Goal: Transaction & Acquisition: Book appointment/travel/reservation

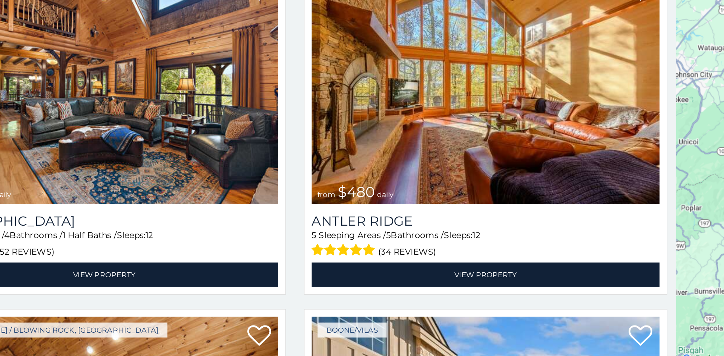
scroll to position [3, 0]
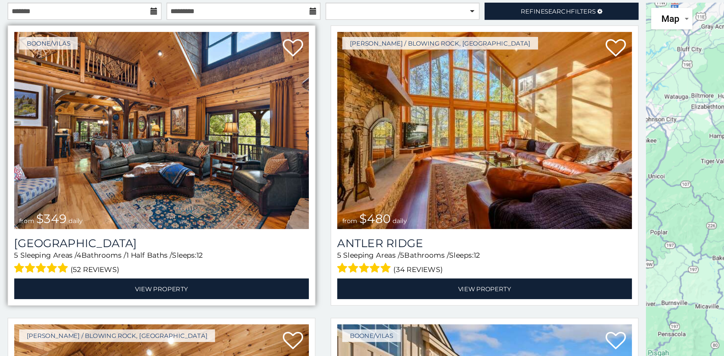
click at [151, 171] on img at bounding box center [121, 186] width 220 height 147
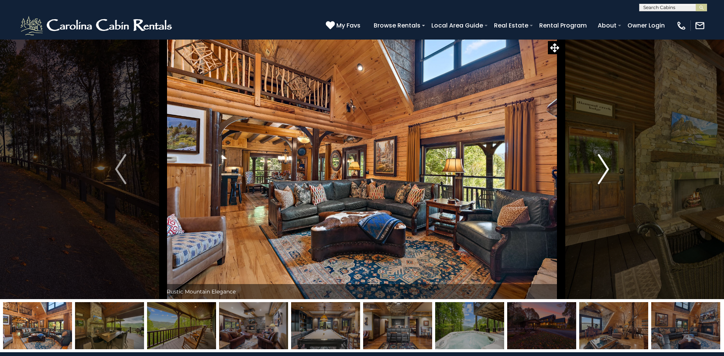
click at [609, 173] on img "Next" at bounding box center [603, 169] width 11 height 30
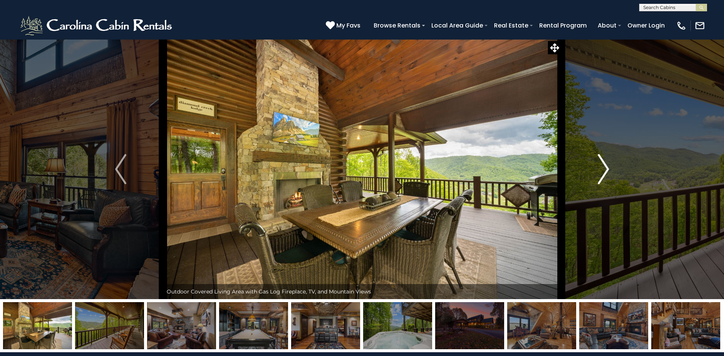
click at [609, 173] on img "Next" at bounding box center [603, 169] width 11 height 30
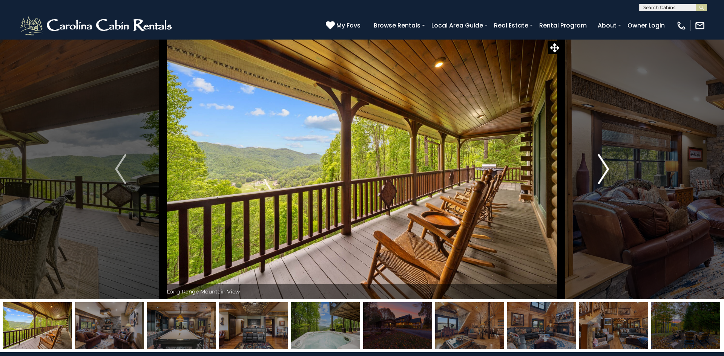
click at [609, 173] on img "Next" at bounding box center [603, 169] width 11 height 30
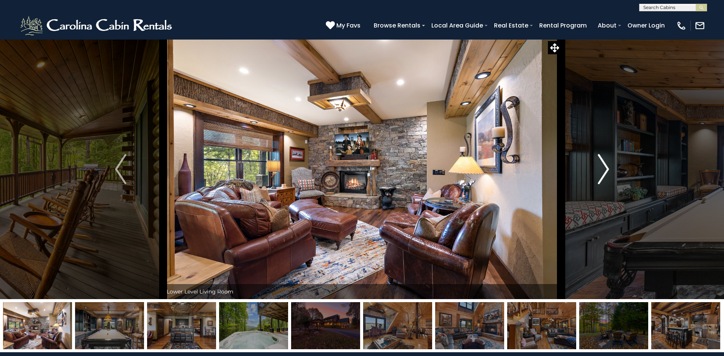
click at [609, 173] on img "Next" at bounding box center [603, 169] width 11 height 30
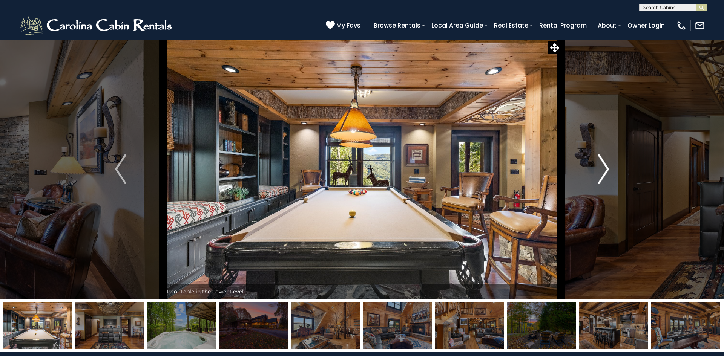
click at [609, 173] on img "Next" at bounding box center [603, 169] width 11 height 30
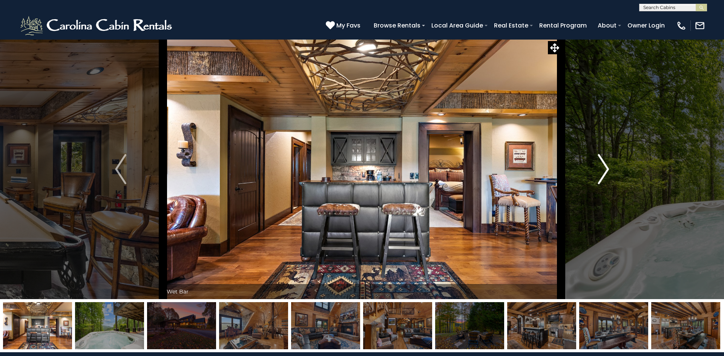
click at [609, 173] on img "Next" at bounding box center [603, 169] width 11 height 30
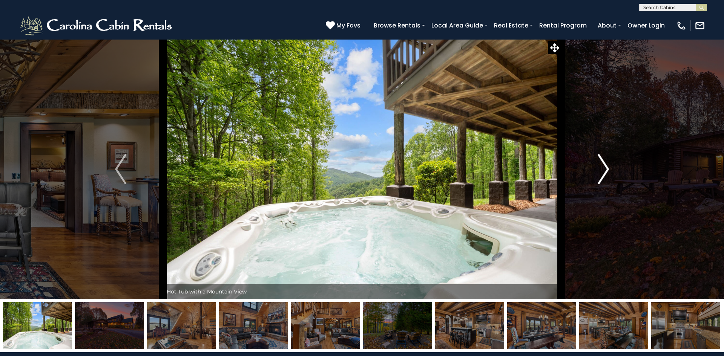
click at [609, 173] on img "Next" at bounding box center [603, 169] width 11 height 30
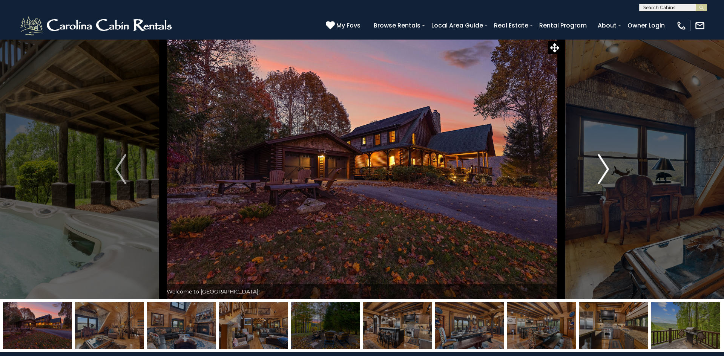
click at [609, 173] on img "Next" at bounding box center [603, 169] width 11 height 30
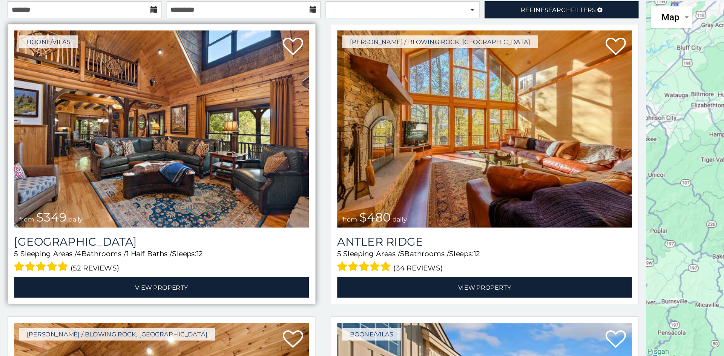
click at [177, 218] on img at bounding box center [121, 185] width 220 height 147
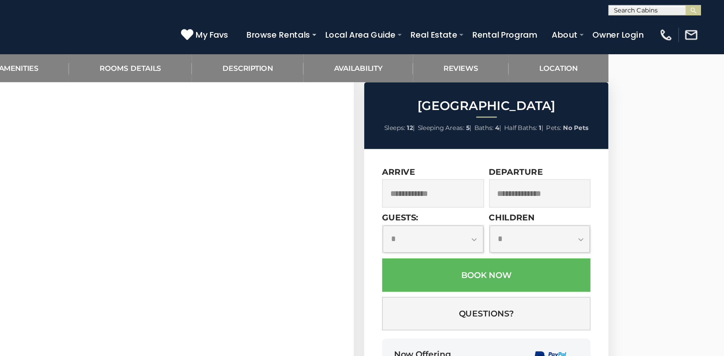
scroll to position [418, 0]
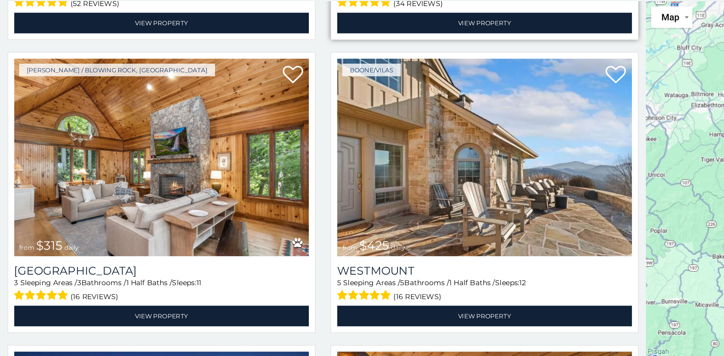
scroll to position [200, 0]
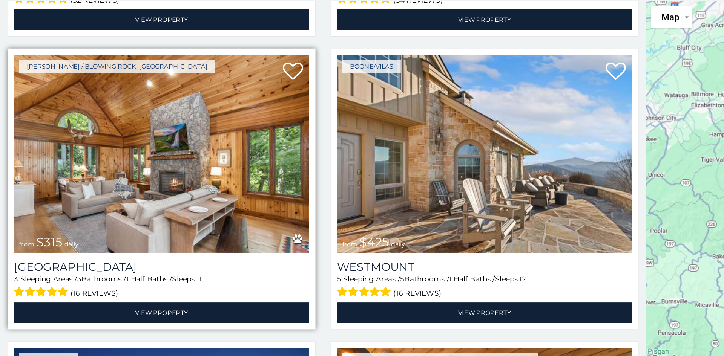
click at [195, 269] on img at bounding box center [121, 204] width 220 height 147
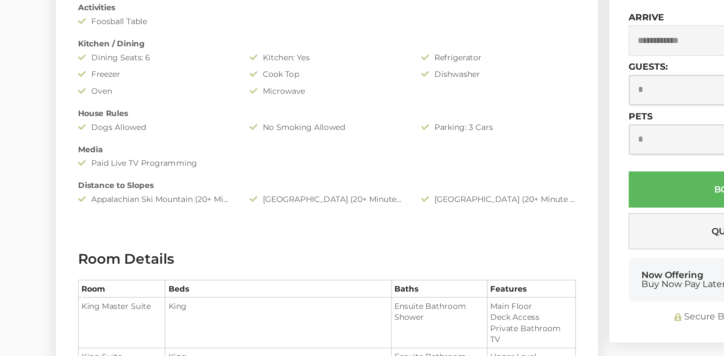
scroll to position [846, 0]
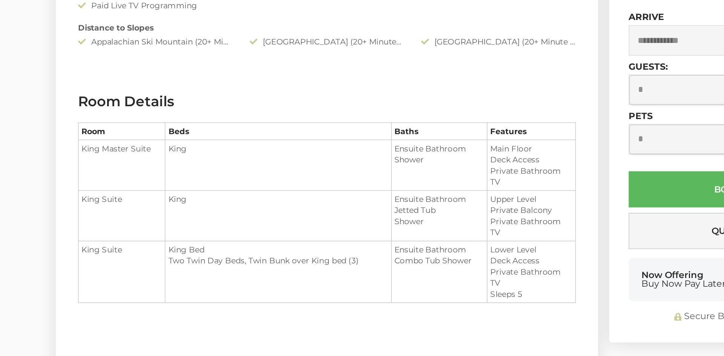
click at [290, 241] on td "King" at bounding box center [235, 227] width 153 height 34
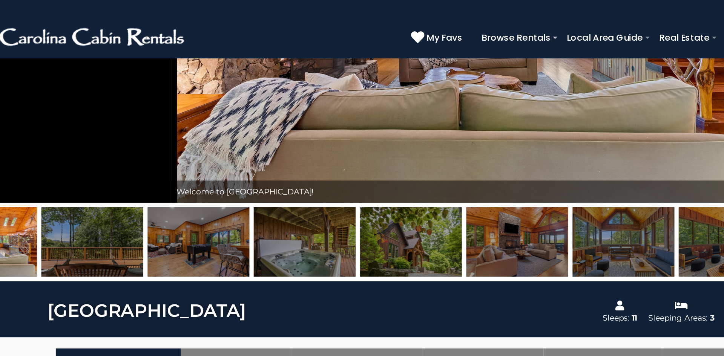
scroll to position [0, 0]
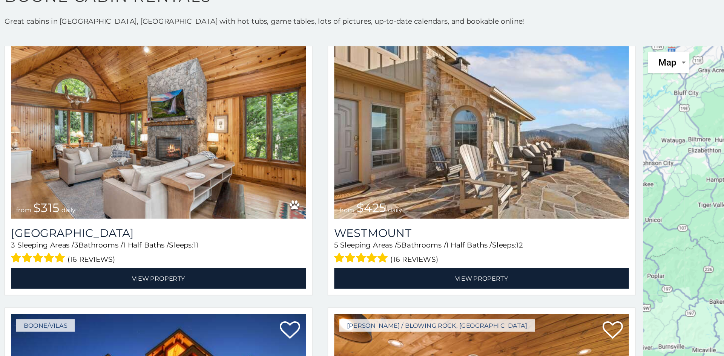
scroll to position [260, 0]
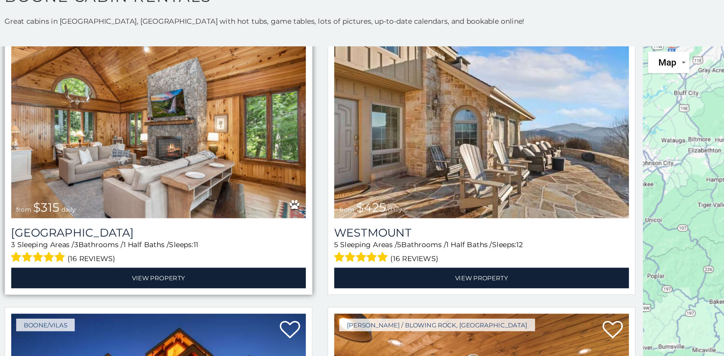
click at [191, 197] on img at bounding box center [121, 147] width 220 height 147
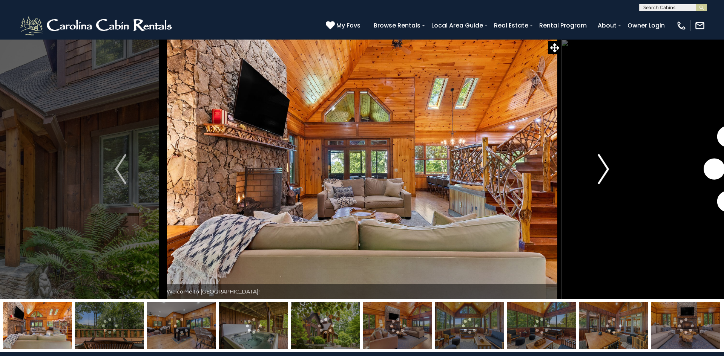
click at [601, 177] on img "Next" at bounding box center [603, 169] width 11 height 30
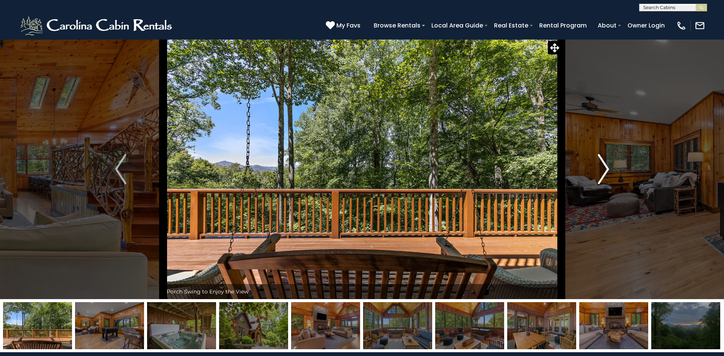
click at [601, 177] on img "Next" at bounding box center [603, 169] width 11 height 30
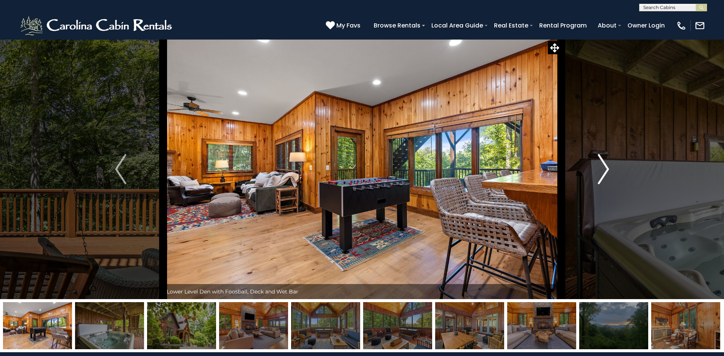
click at [601, 177] on img "Next" at bounding box center [603, 169] width 11 height 30
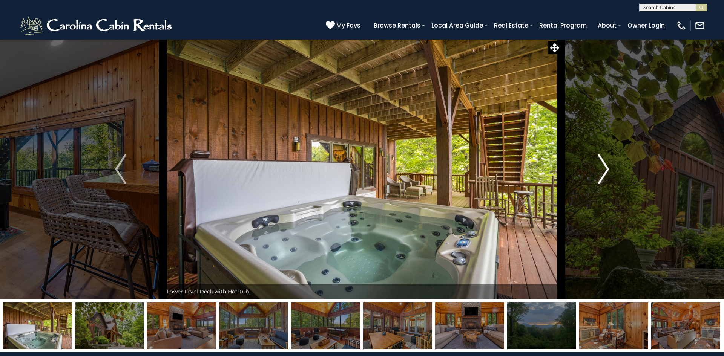
click at [601, 177] on img "Next" at bounding box center [603, 169] width 11 height 30
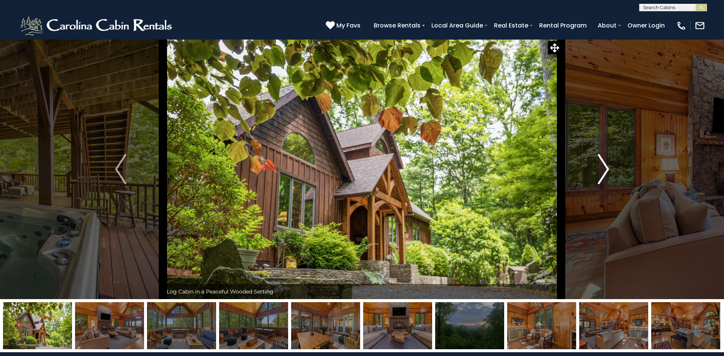
click at [601, 177] on img "Next" at bounding box center [603, 169] width 11 height 30
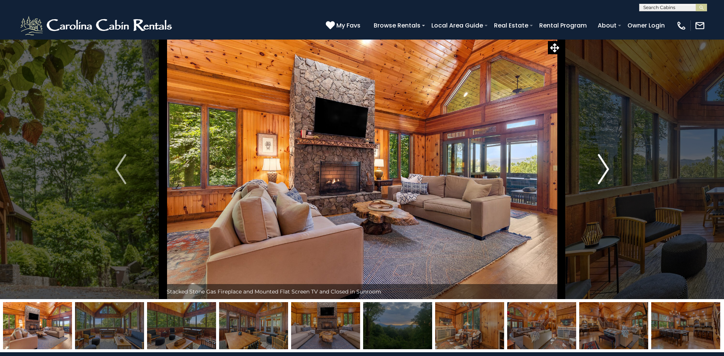
click at [601, 177] on img "Next" at bounding box center [603, 169] width 11 height 30
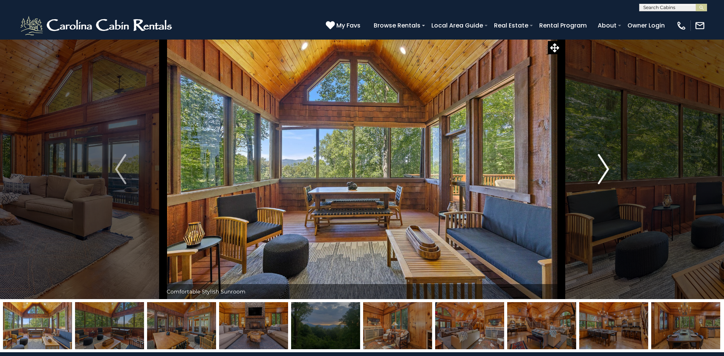
click at [601, 177] on img "Next" at bounding box center [603, 169] width 11 height 30
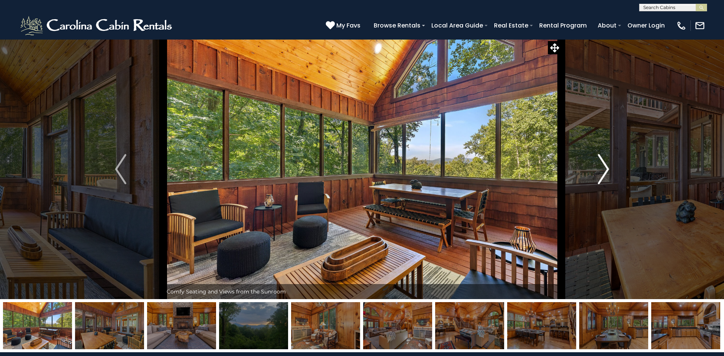
click at [601, 177] on img "Next" at bounding box center [603, 169] width 11 height 30
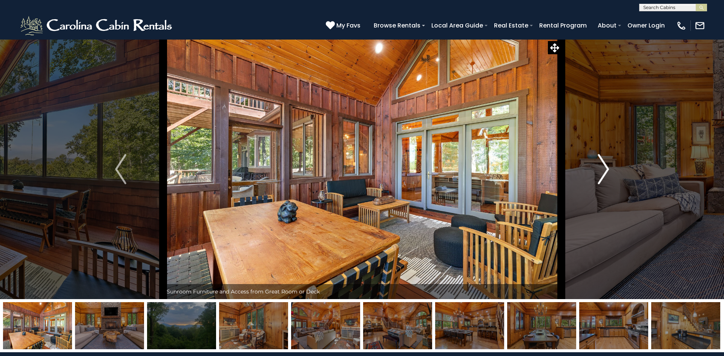
click at [601, 177] on img "Next" at bounding box center [603, 169] width 11 height 30
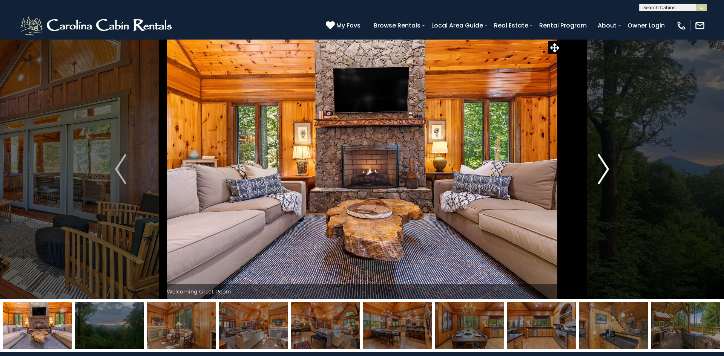
click at [601, 177] on img "Next" at bounding box center [603, 169] width 11 height 30
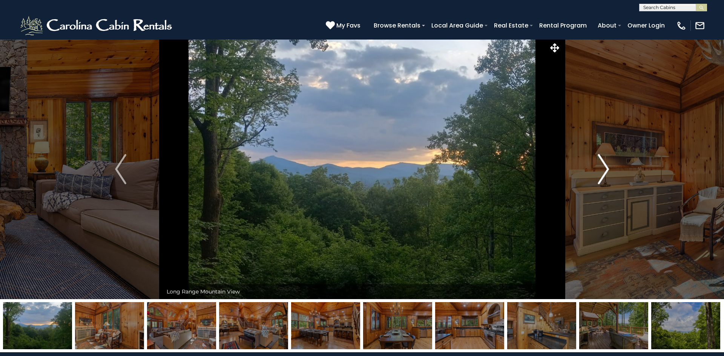
click at [601, 177] on img "Next" at bounding box center [603, 169] width 11 height 30
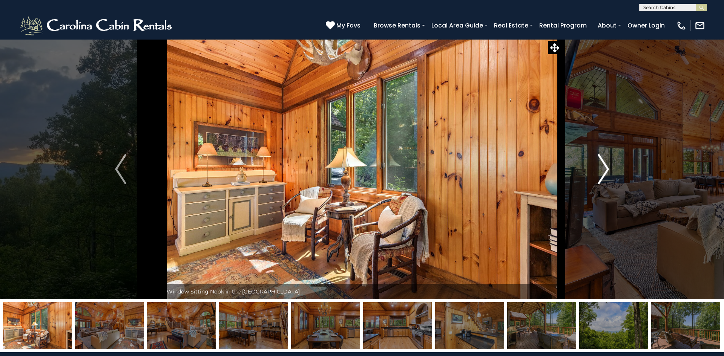
click at [601, 177] on img "Next" at bounding box center [603, 169] width 11 height 30
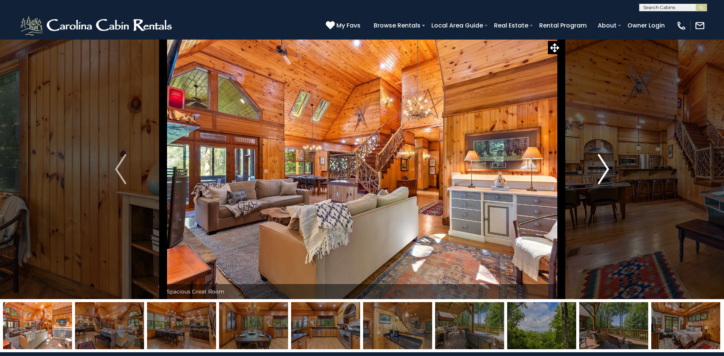
click at [601, 177] on img "Next" at bounding box center [603, 169] width 11 height 30
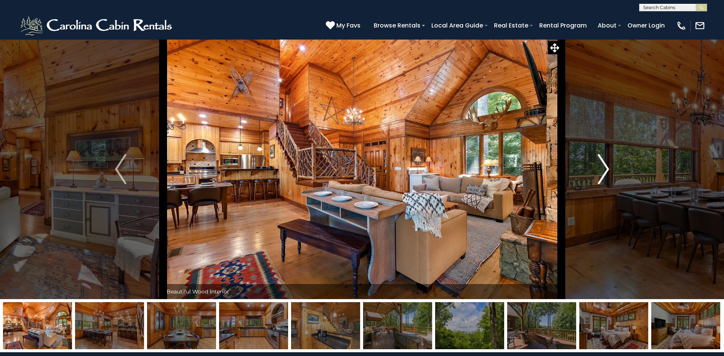
click at [601, 177] on img "Next" at bounding box center [603, 169] width 11 height 30
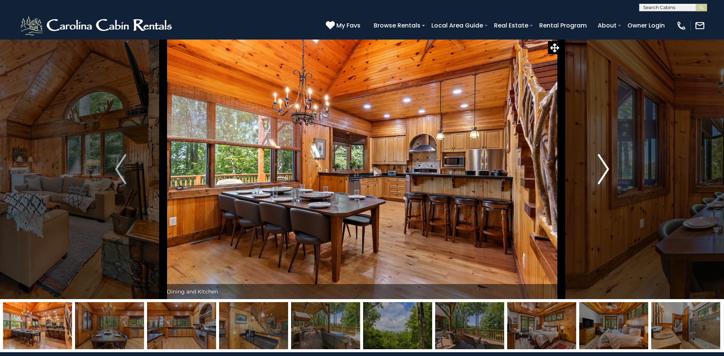
click at [601, 177] on img "Next" at bounding box center [603, 169] width 11 height 30
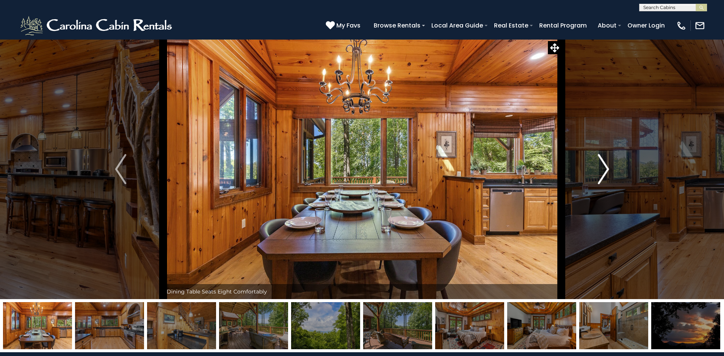
click at [601, 177] on img "Next" at bounding box center [603, 169] width 11 height 30
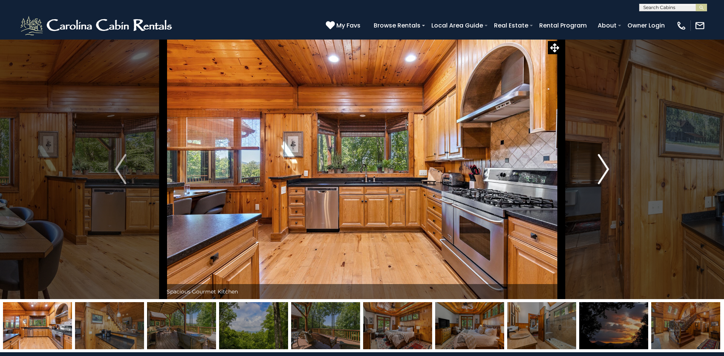
click at [601, 177] on img "Next" at bounding box center [603, 169] width 11 height 30
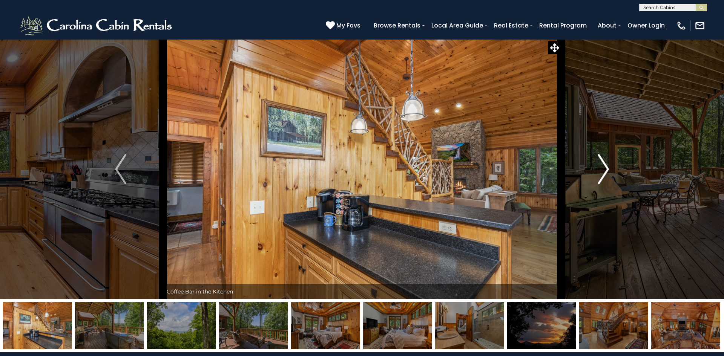
click at [601, 177] on img "Next" at bounding box center [603, 169] width 11 height 30
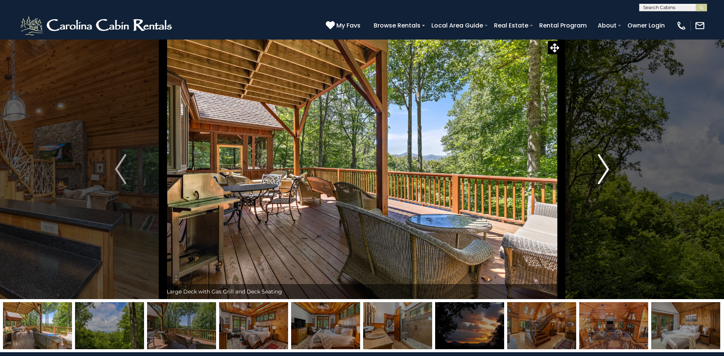
click at [601, 177] on img "Next" at bounding box center [603, 169] width 11 height 30
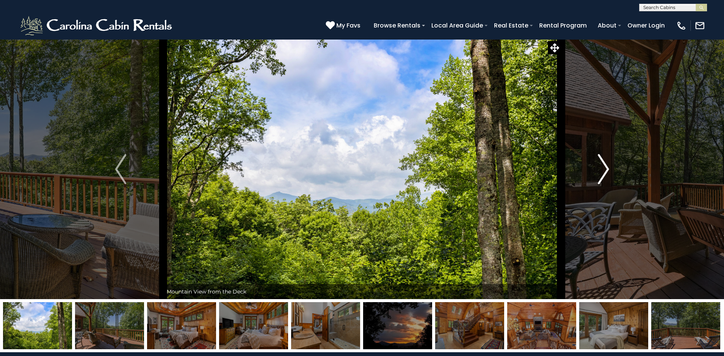
click at [601, 177] on img "Next" at bounding box center [603, 169] width 11 height 30
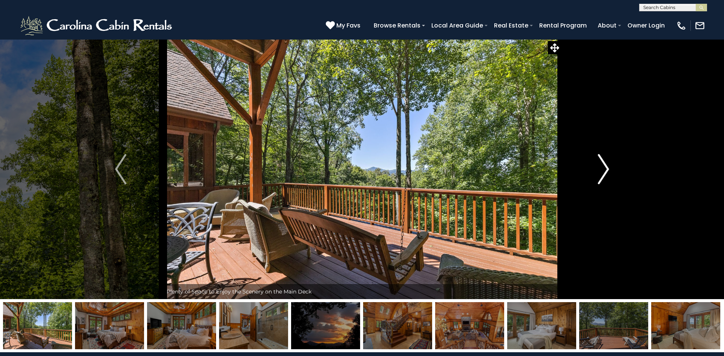
click at [601, 177] on img "Next" at bounding box center [603, 169] width 11 height 30
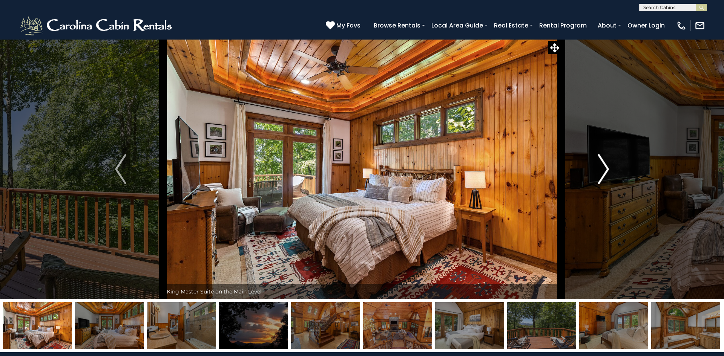
click at [601, 177] on img "Next" at bounding box center [603, 169] width 11 height 30
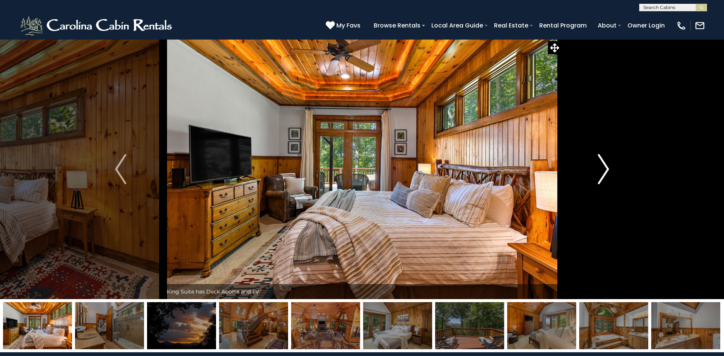
click at [601, 177] on img "Next" at bounding box center [603, 169] width 11 height 30
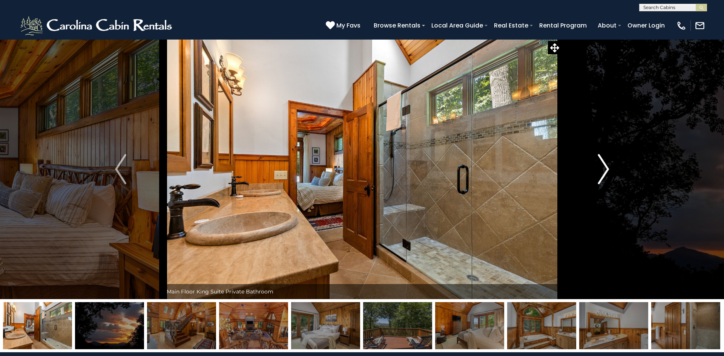
click at [601, 177] on img "Next" at bounding box center [603, 169] width 11 height 30
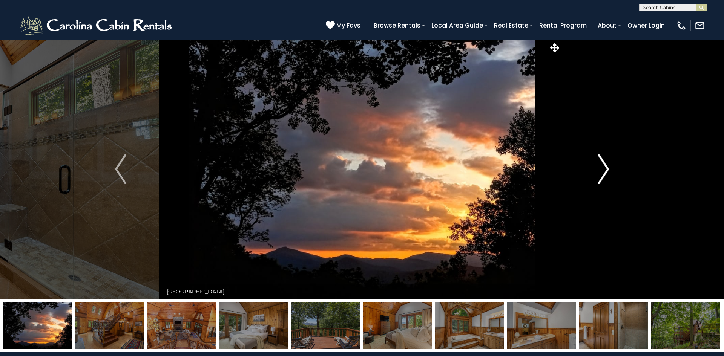
click at [601, 177] on img "Next" at bounding box center [603, 169] width 11 height 30
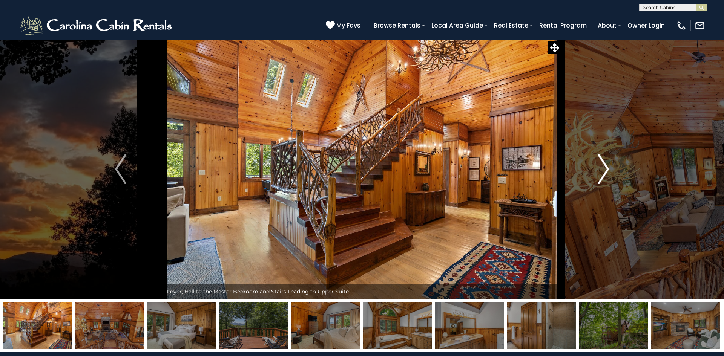
click at [601, 177] on img "Next" at bounding box center [603, 169] width 11 height 30
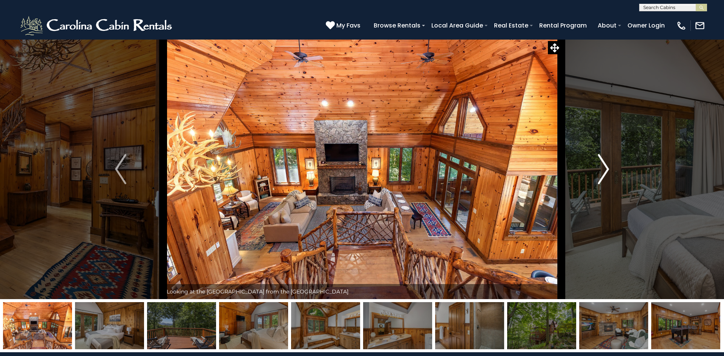
click at [601, 177] on img "Next" at bounding box center [603, 169] width 11 height 30
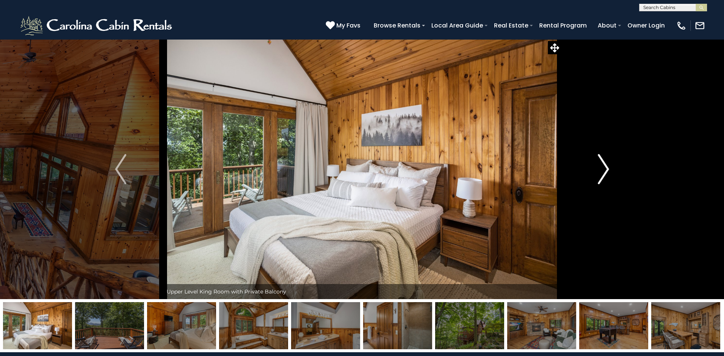
click at [601, 177] on img "Next" at bounding box center [603, 169] width 11 height 30
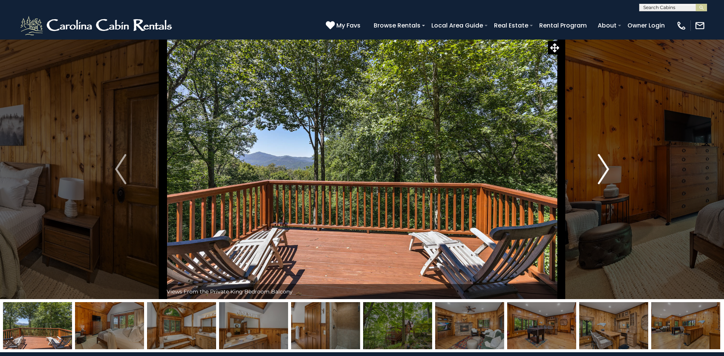
click at [601, 177] on img "Next" at bounding box center [603, 169] width 11 height 30
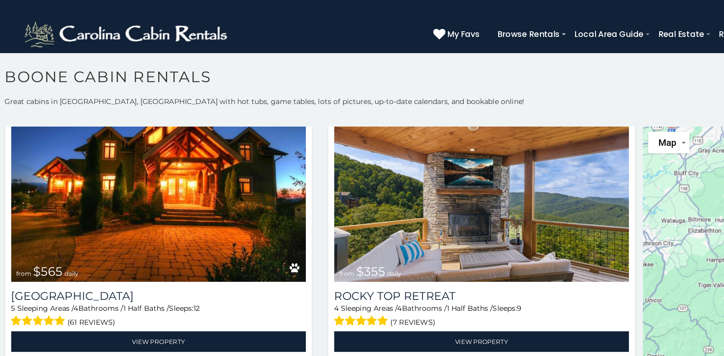
scroll to position [489, 0]
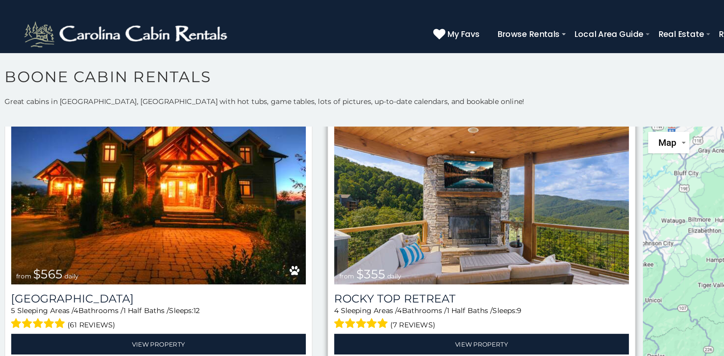
click at [384, 167] on img at bounding box center [362, 138] width 220 height 147
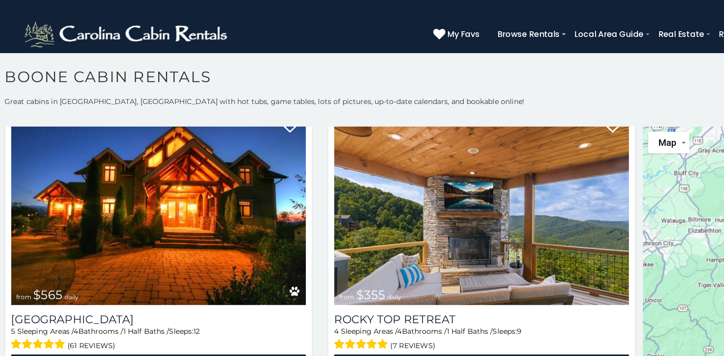
scroll to position [475, 0]
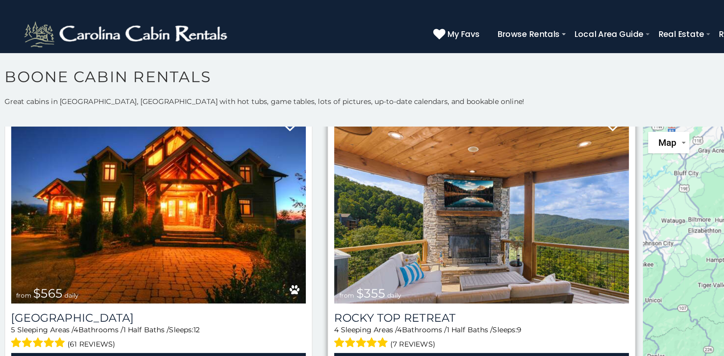
click at [358, 160] on img at bounding box center [362, 153] width 220 height 147
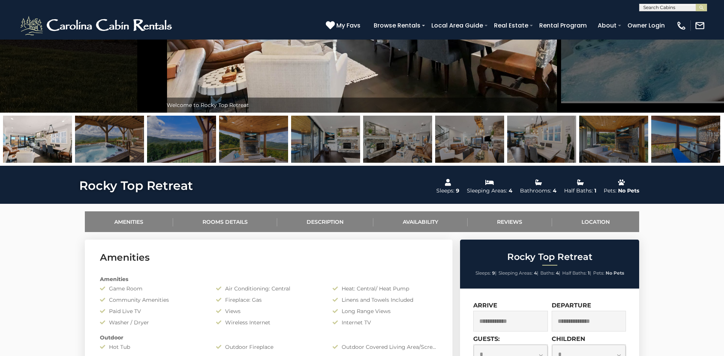
scroll to position [196, 0]
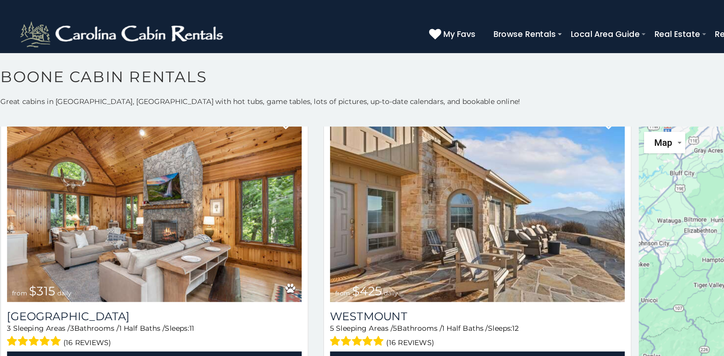
scroll to position [258, 0]
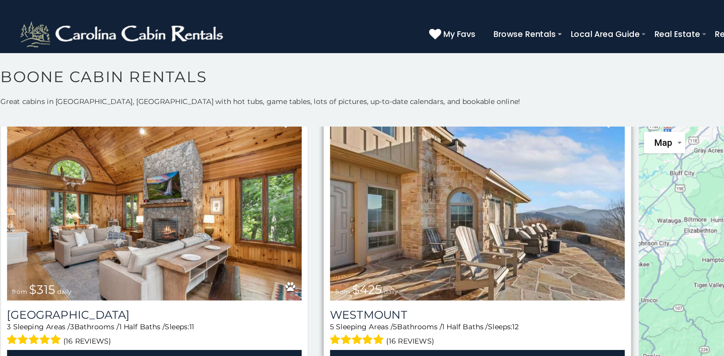
click at [377, 159] on img at bounding box center [362, 150] width 220 height 147
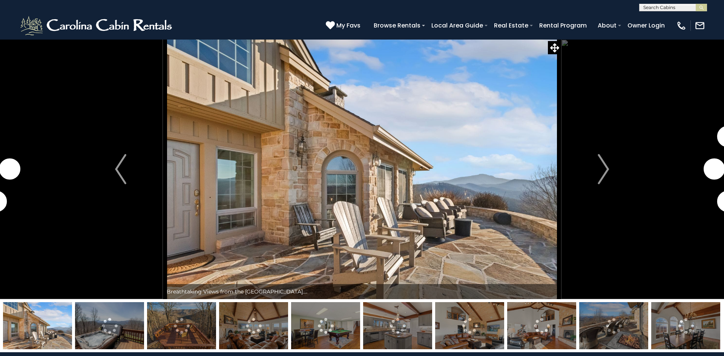
click at [524, 232] on img at bounding box center [362, 169] width 398 height 260
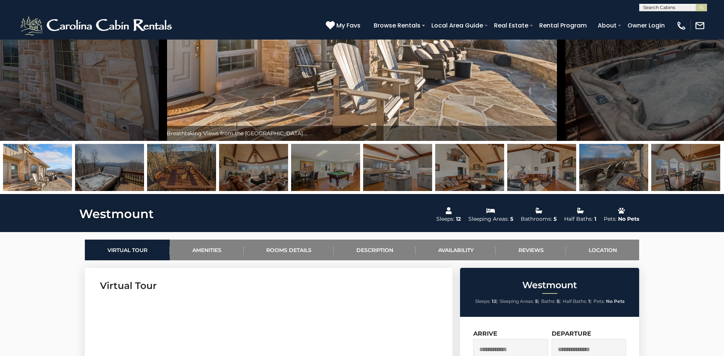
scroll to position [158, 0]
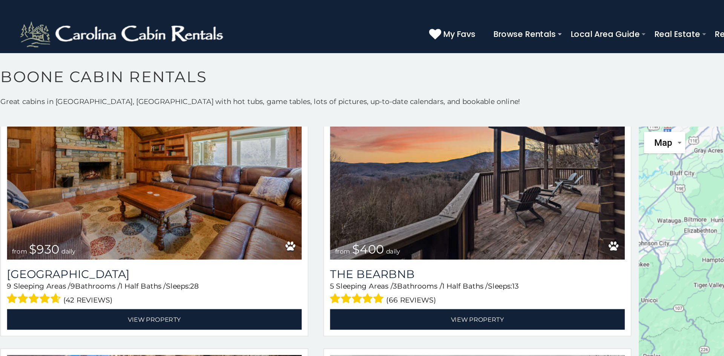
scroll to position [937, 0]
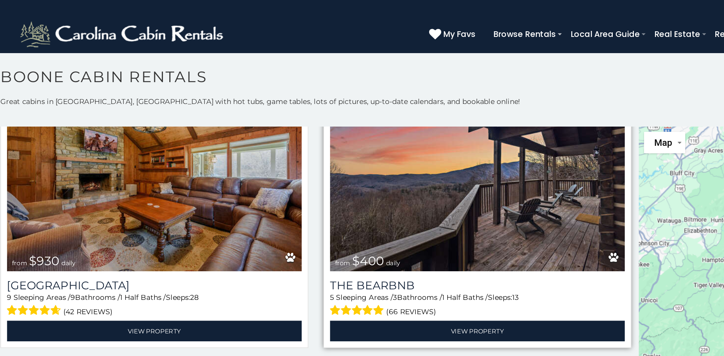
click at [397, 166] on img at bounding box center [362, 128] width 220 height 147
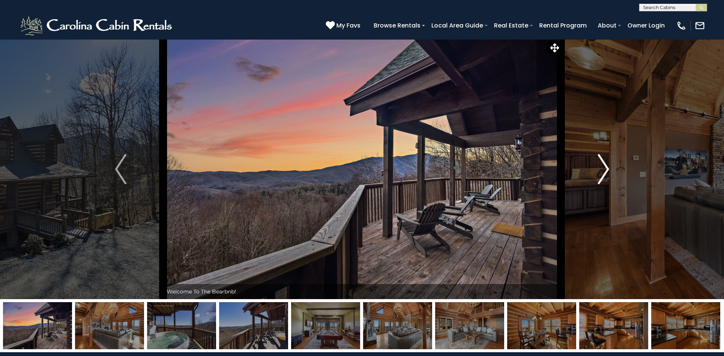
click at [598, 171] on button "Next" at bounding box center [603, 169] width 84 height 260
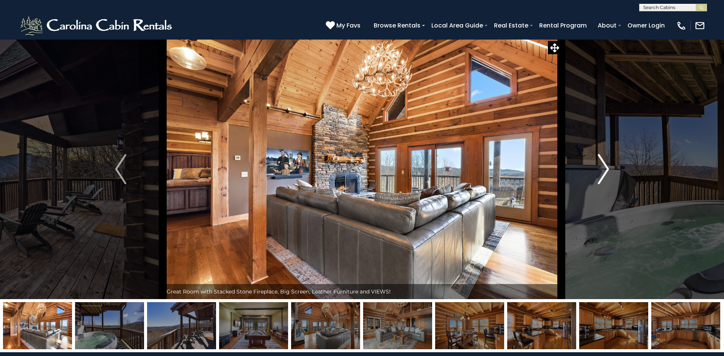
click at [599, 174] on img "Next" at bounding box center [603, 169] width 11 height 30
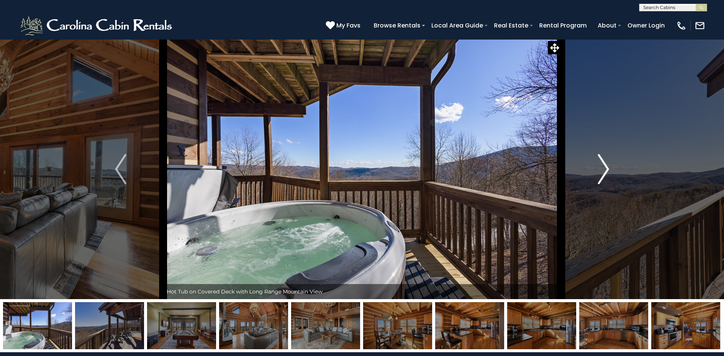
click at [598, 175] on button "Next" at bounding box center [603, 169] width 84 height 260
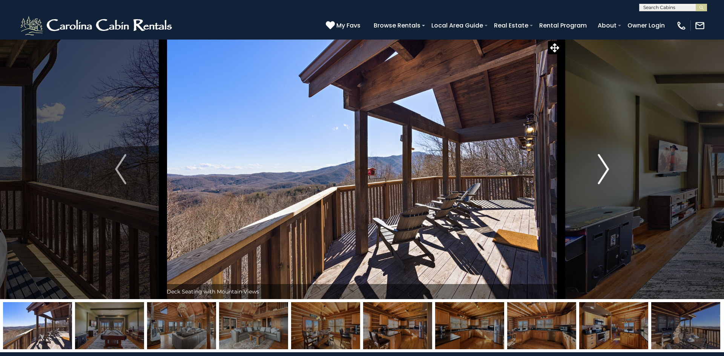
click at [606, 177] on img "Next" at bounding box center [603, 169] width 11 height 30
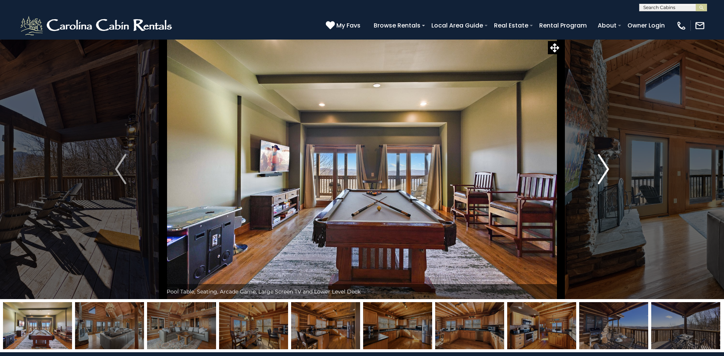
click at [598, 177] on img "Next" at bounding box center [603, 169] width 11 height 30
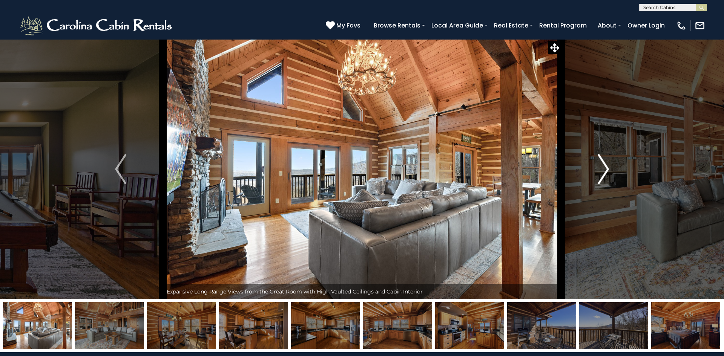
click at [600, 176] on img "Next" at bounding box center [603, 169] width 11 height 30
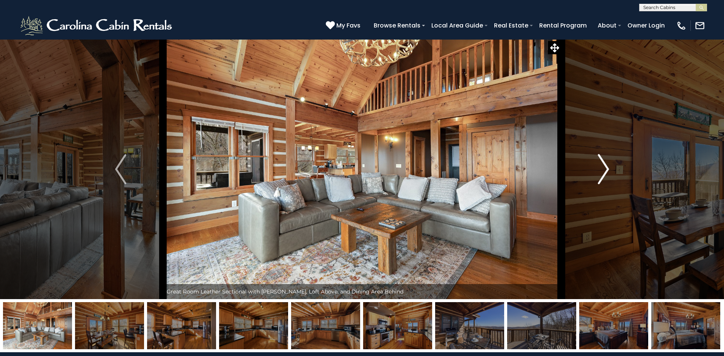
click at [602, 179] on img "Next" at bounding box center [603, 169] width 11 height 30
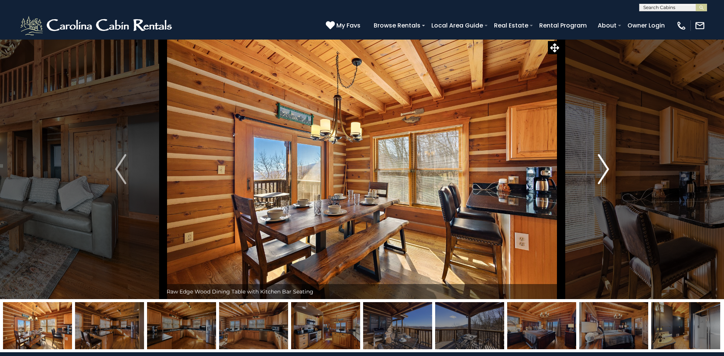
click at [599, 179] on img "Next" at bounding box center [603, 169] width 11 height 30
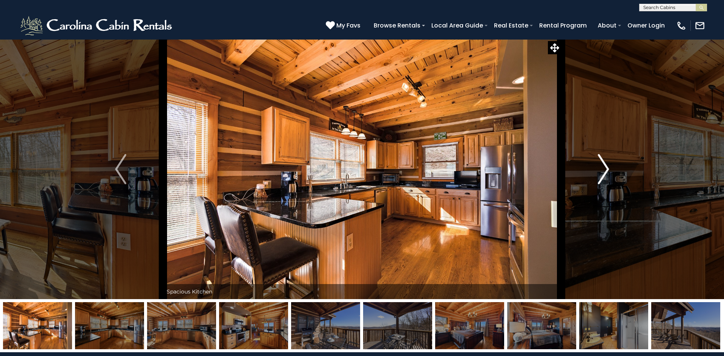
click at [601, 176] on img "Next" at bounding box center [603, 169] width 11 height 30
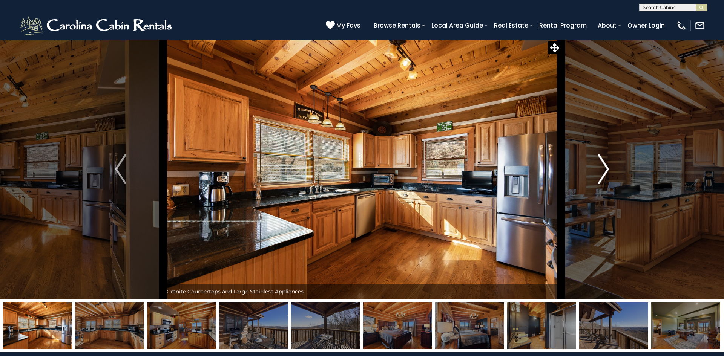
click at [599, 178] on img "Next" at bounding box center [603, 169] width 11 height 30
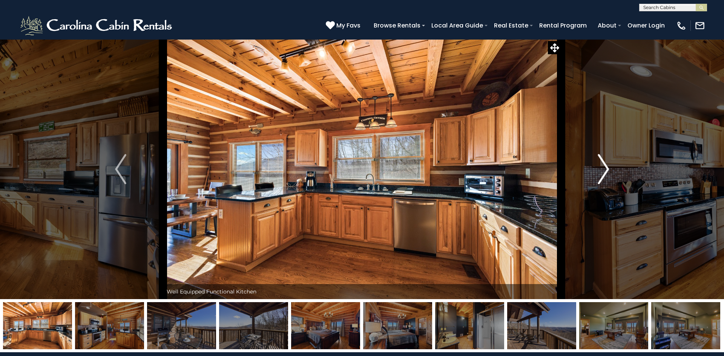
click at [600, 179] on img "Next" at bounding box center [603, 169] width 11 height 30
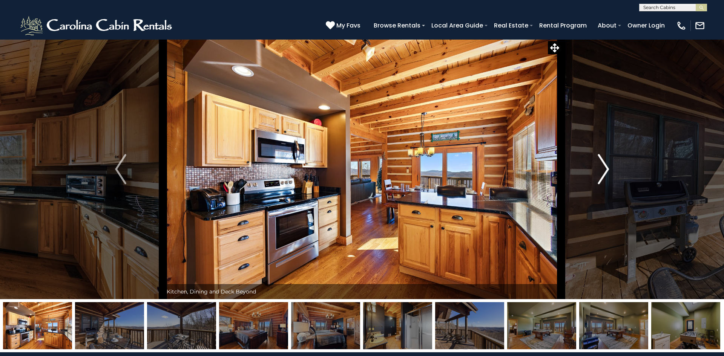
click at [601, 177] on img "Next" at bounding box center [603, 169] width 11 height 30
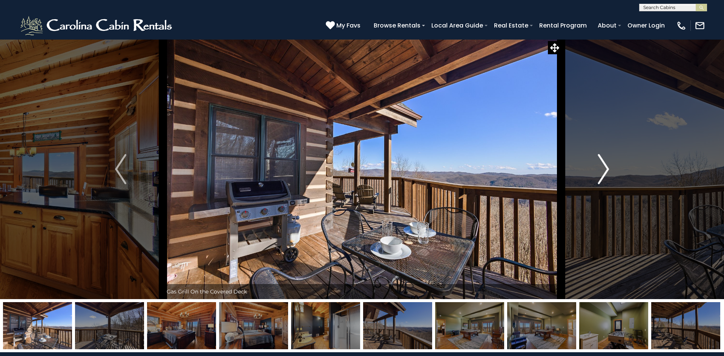
click at [598, 172] on img "Next" at bounding box center [603, 169] width 11 height 30
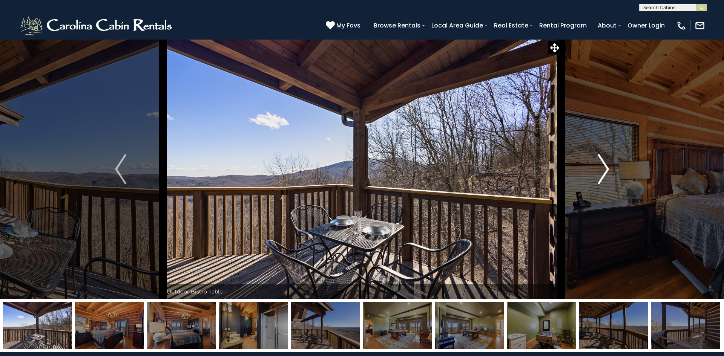
click at [596, 175] on button "Next" at bounding box center [603, 169] width 84 height 260
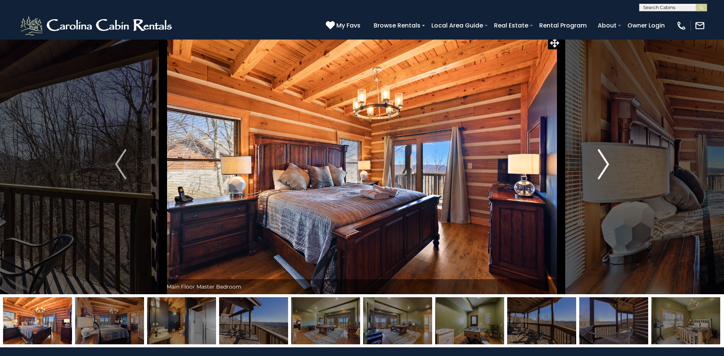
scroll to position [7, 0]
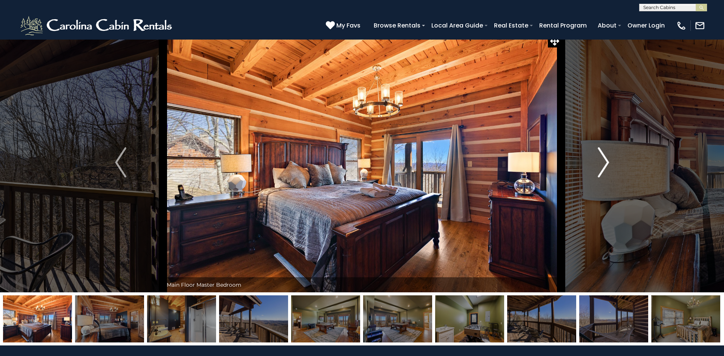
click at [601, 180] on button "Next" at bounding box center [603, 162] width 84 height 260
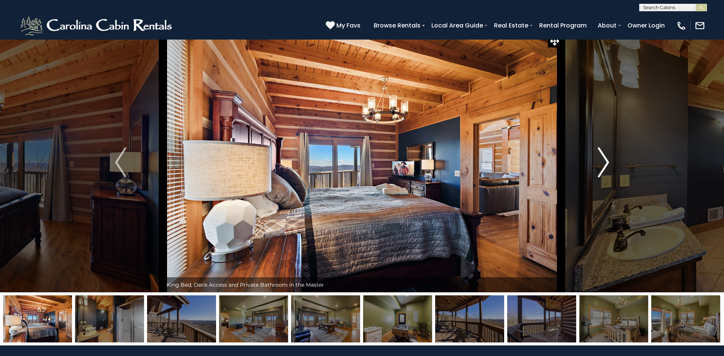
click at [601, 171] on img "Next" at bounding box center [603, 162] width 11 height 30
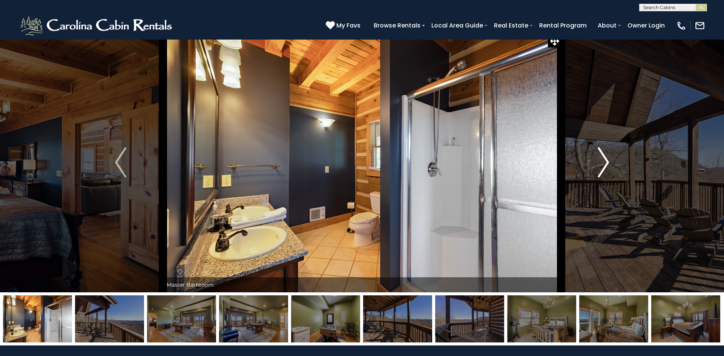
click at [608, 171] on img "Next" at bounding box center [603, 162] width 11 height 30
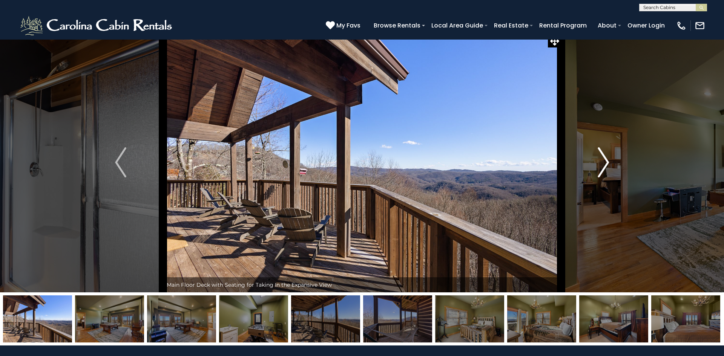
click at [596, 172] on button "Next" at bounding box center [603, 162] width 84 height 260
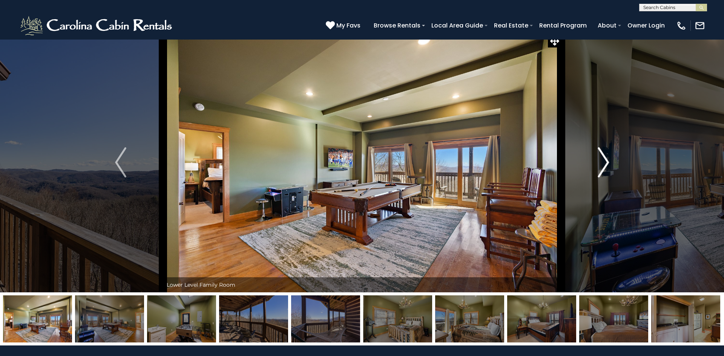
click at [598, 170] on img "Next" at bounding box center [603, 162] width 11 height 30
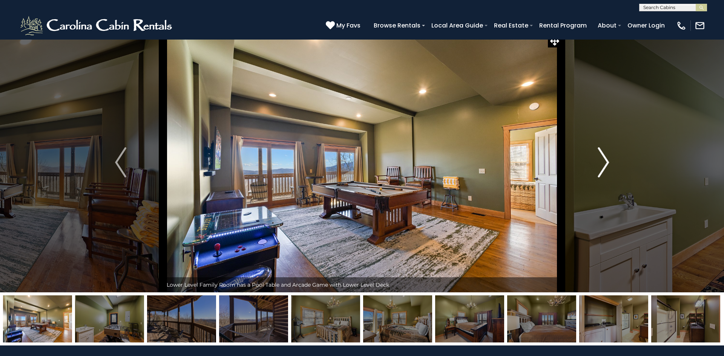
click at [601, 170] on img "Next" at bounding box center [603, 162] width 11 height 30
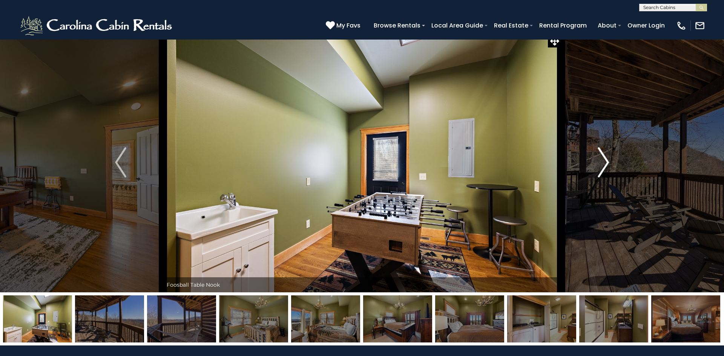
click at [599, 174] on img "Next" at bounding box center [603, 162] width 11 height 30
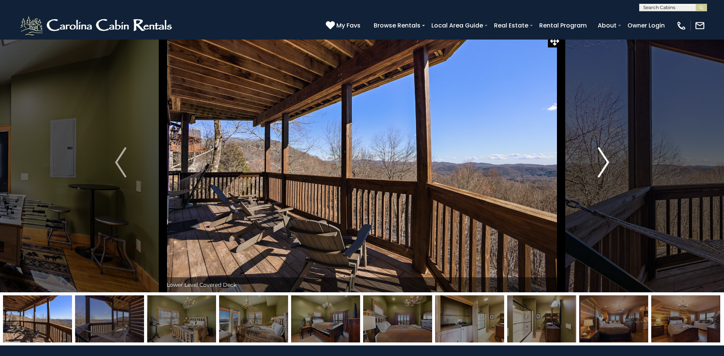
click at [602, 168] on img "Next" at bounding box center [603, 162] width 11 height 30
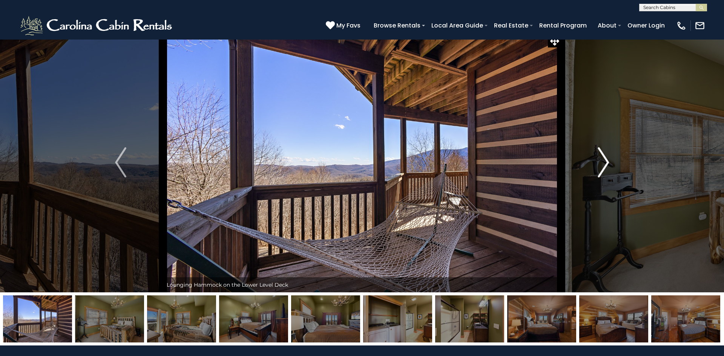
click at [602, 170] on img "Next" at bounding box center [603, 162] width 11 height 30
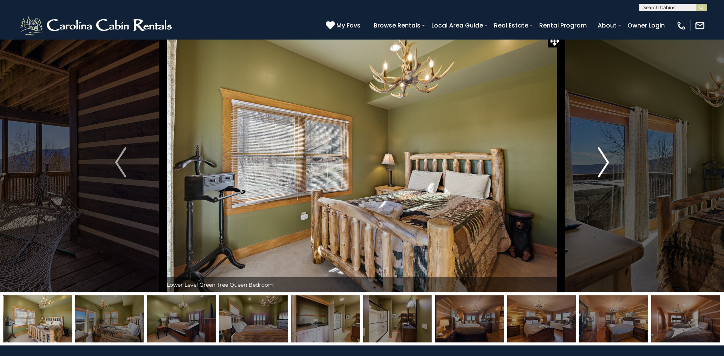
click at [599, 168] on img "Next" at bounding box center [603, 162] width 11 height 30
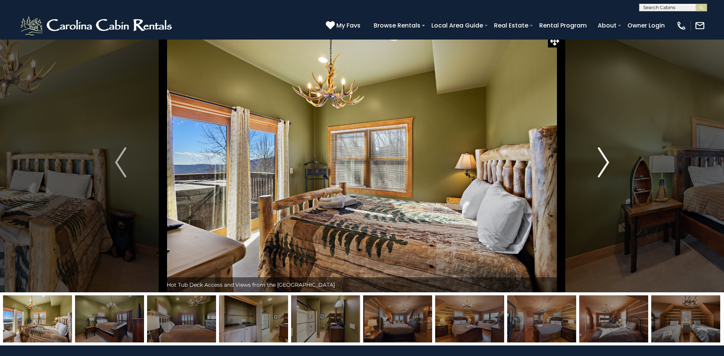
click at [602, 167] on img "Next" at bounding box center [603, 162] width 11 height 30
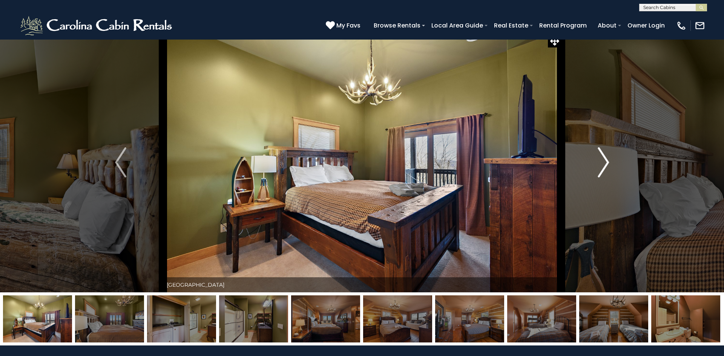
click at [596, 169] on button "Next" at bounding box center [603, 162] width 84 height 260
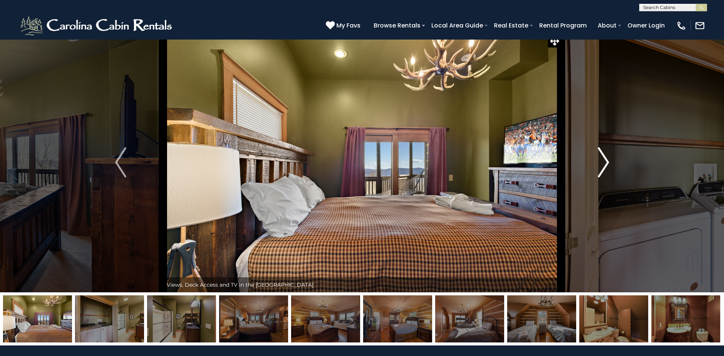
click at [597, 168] on button "Next" at bounding box center [603, 162] width 84 height 260
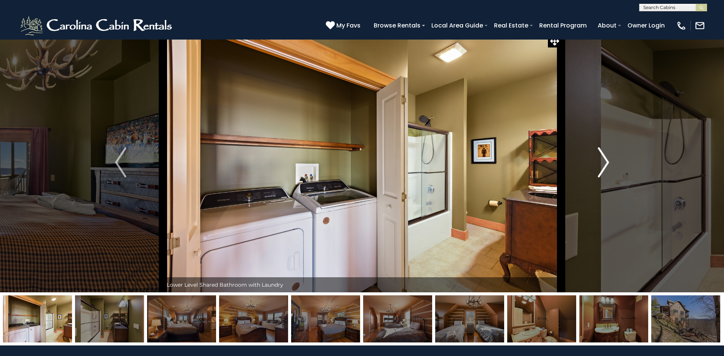
click at [592, 171] on button "Next" at bounding box center [603, 162] width 84 height 260
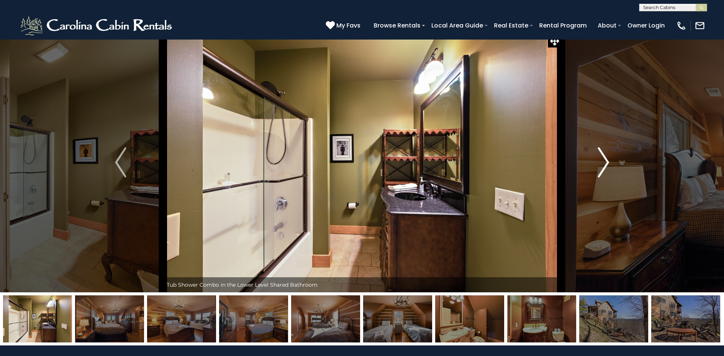
click at [597, 167] on button "Next" at bounding box center [603, 162] width 84 height 260
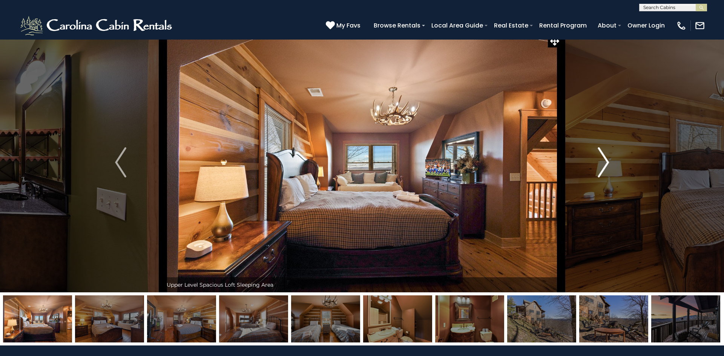
click at [595, 168] on button "Next" at bounding box center [603, 162] width 84 height 260
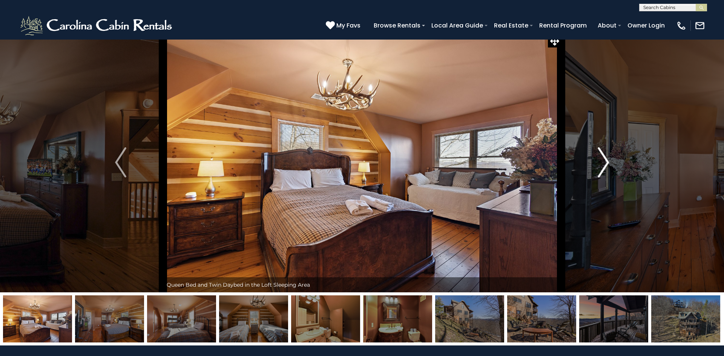
click at [589, 166] on button "Next" at bounding box center [603, 162] width 84 height 260
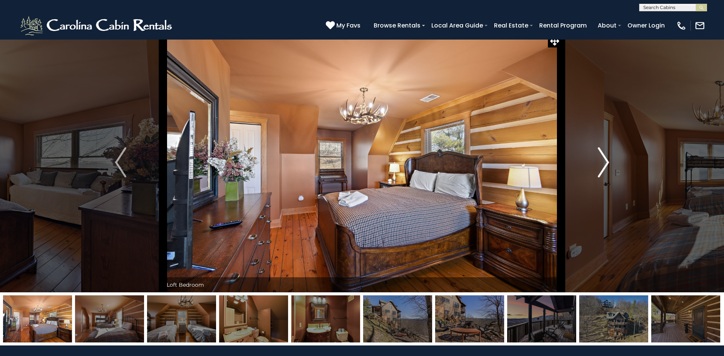
click at [596, 171] on button "Next" at bounding box center [603, 162] width 84 height 260
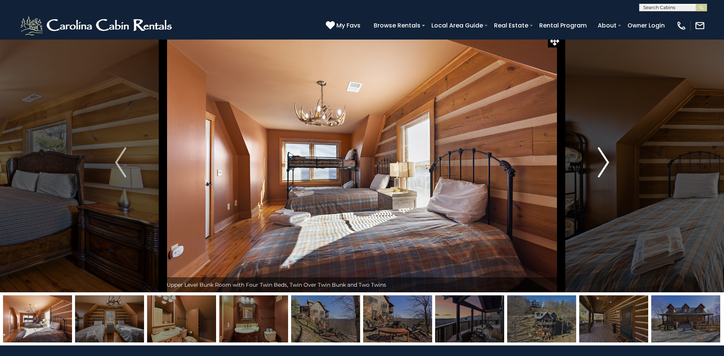
click at [598, 169] on img "Next" at bounding box center [603, 162] width 11 height 30
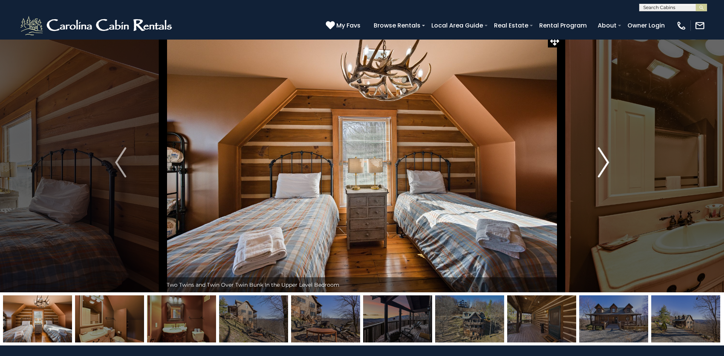
click at [598, 169] on img "Next" at bounding box center [603, 162] width 11 height 30
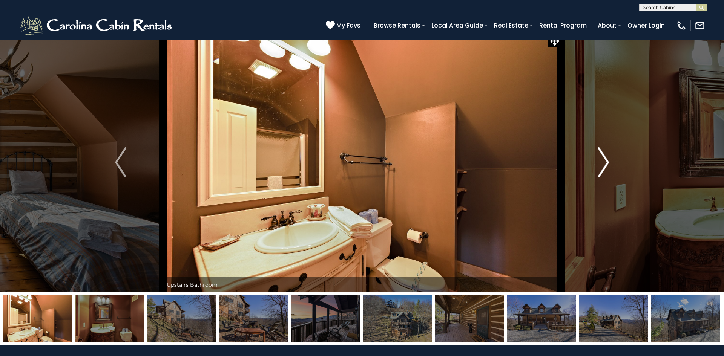
click at [600, 171] on img "Next" at bounding box center [603, 162] width 11 height 30
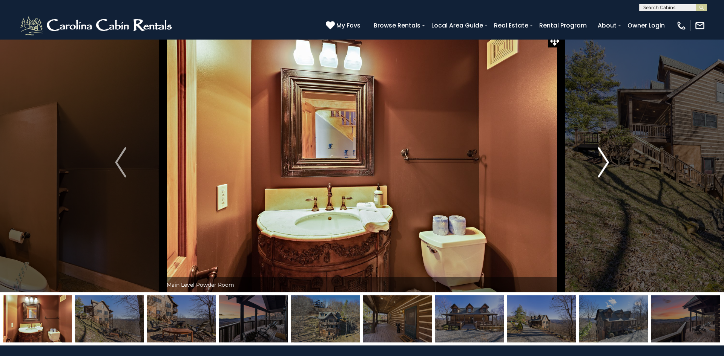
click at [600, 167] on img "Next" at bounding box center [603, 162] width 11 height 30
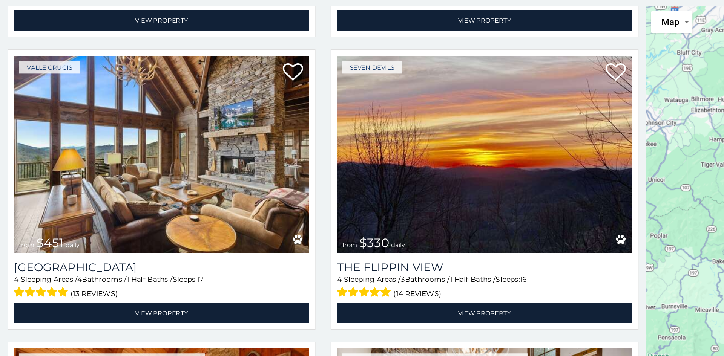
scroll to position [1081, 0]
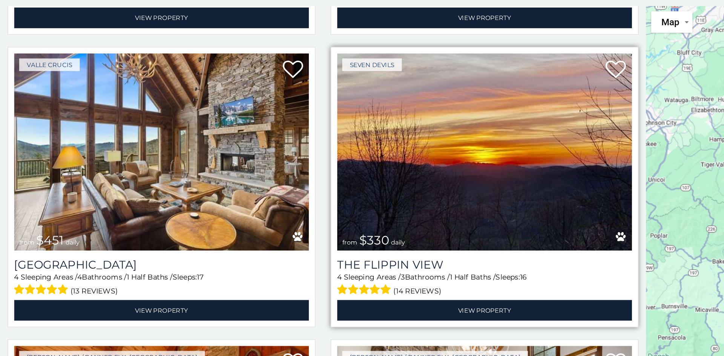
click at [389, 239] on img at bounding box center [362, 203] width 220 height 147
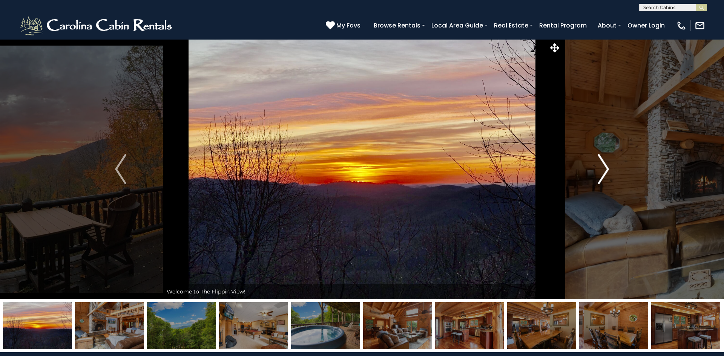
click at [602, 169] on img "Next" at bounding box center [603, 169] width 11 height 30
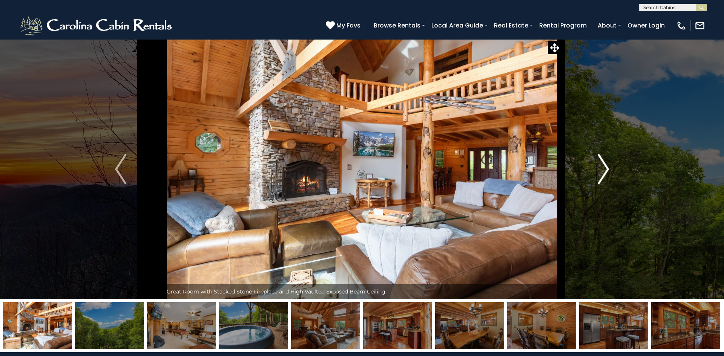
click at [598, 171] on img "Next" at bounding box center [603, 169] width 11 height 30
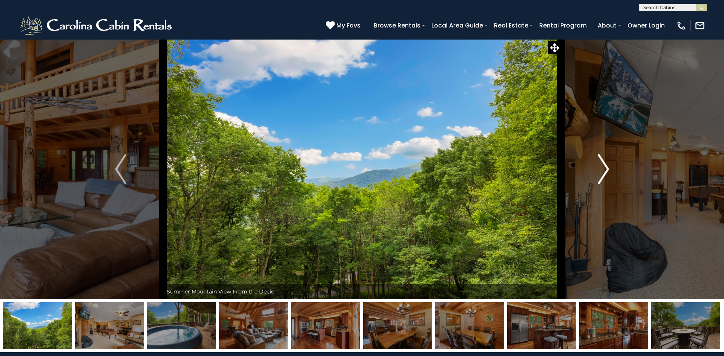
click at [600, 172] on img "Next" at bounding box center [603, 169] width 11 height 30
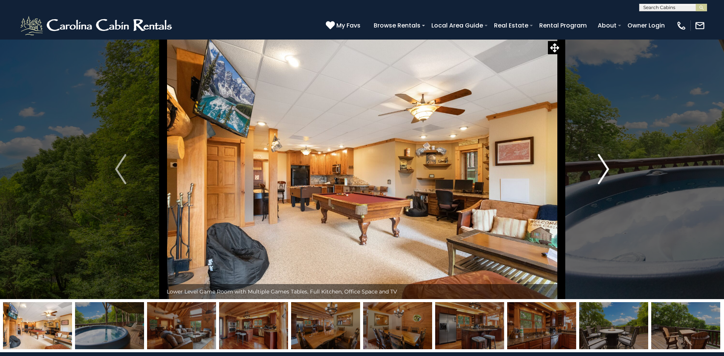
click at [600, 178] on img "Next" at bounding box center [603, 169] width 11 height 30
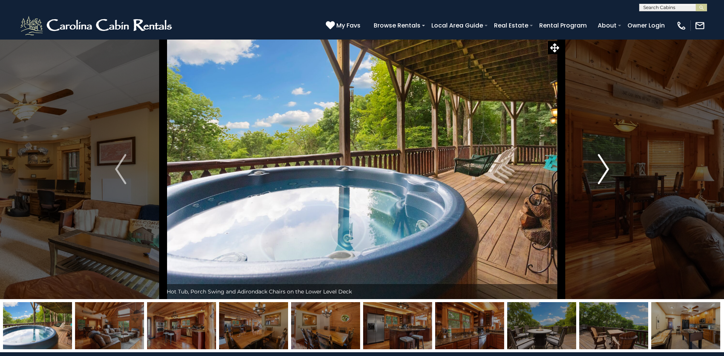
click at [605, 178] on img "Next" at bounding box center [603, 169] width 11 height 30
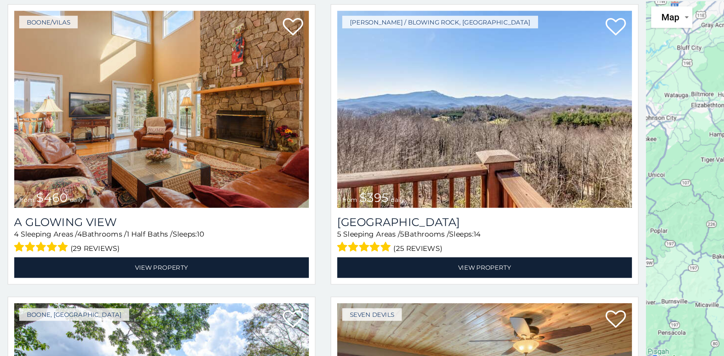
scroll to position [1549, 0]
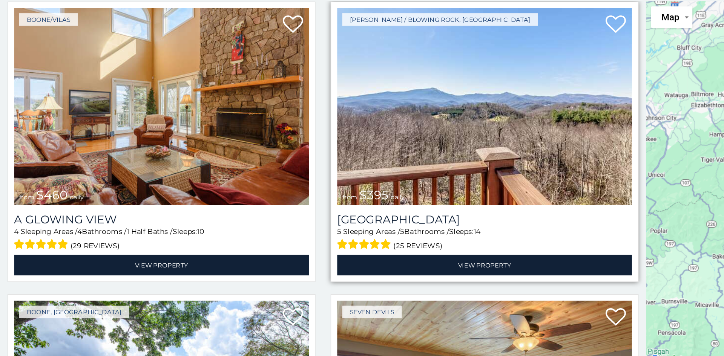
click at [420, 230] on img at bounding box center [362, 169] width 220 height 147
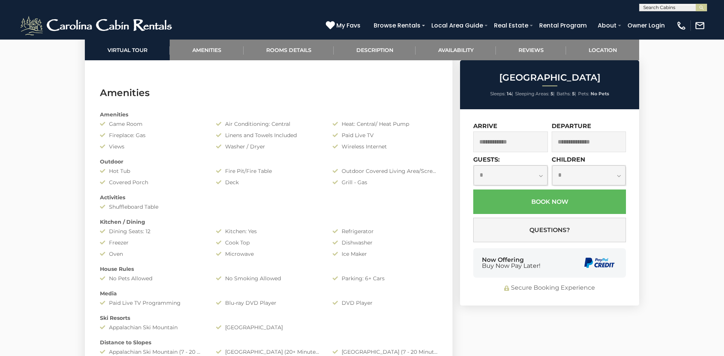
scroll to position [583, 0]
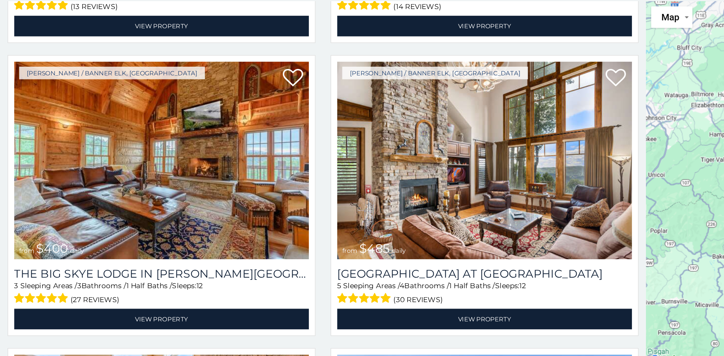
scroll to position [1294, 0]
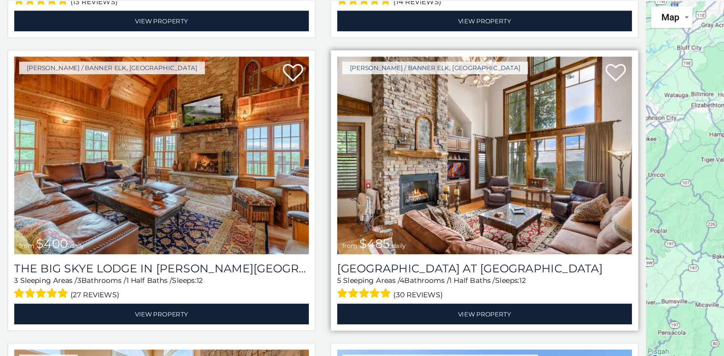
click at [366, 265] on img at bounding box center [362, 205] width 220 height 147
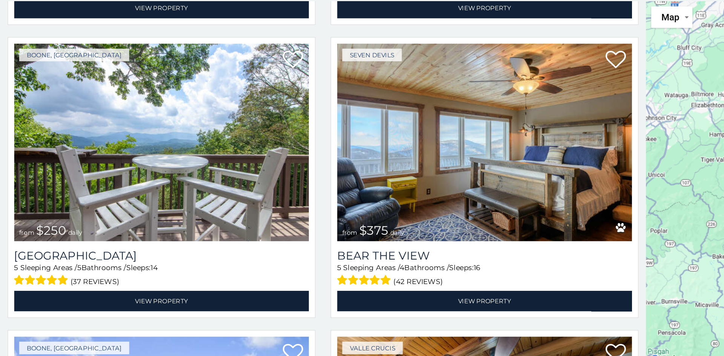
scroll to position [1743, 0]
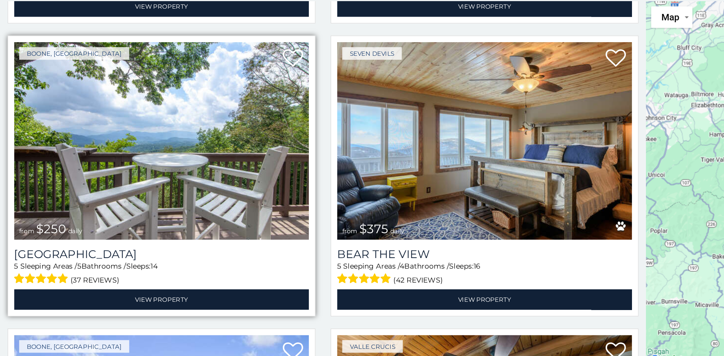
click at [173, 219] on img at bounding box center [121, 194] width 220 height 147
click at [164, 215] on img at bounding box center [121, 194] width 220 height 147
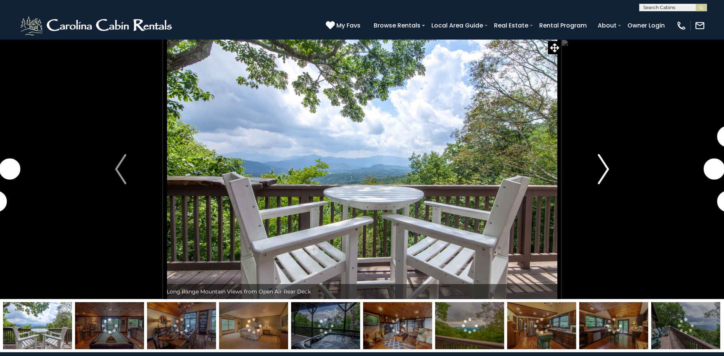
click at [600, 172] on img "Next" at bounding box center [603, 169] width 11 height 30
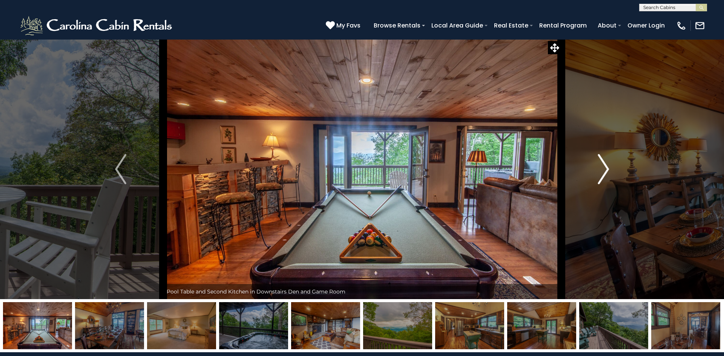
click at [600, 172] on img "Next" at bounding box center [603, 169] width 11 height 30
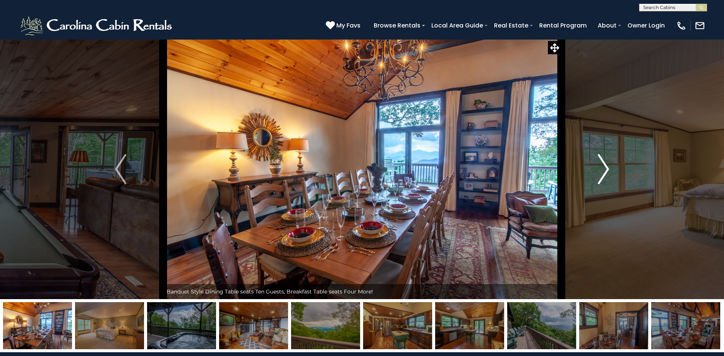
click at [600, 172] on img "Next" at bounding box center [603, 169] width 11 height 30
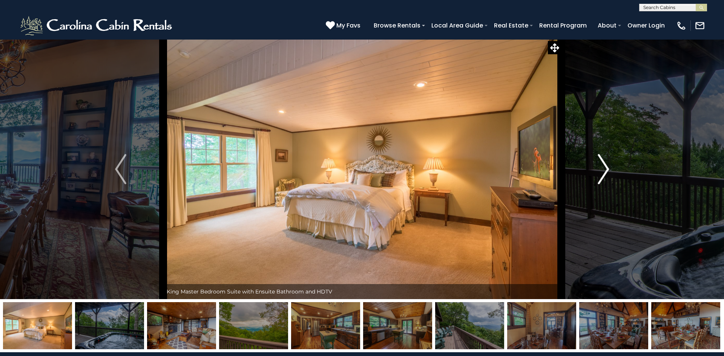
click at [600, 172] on img "Next" at bounding box center [603, 169] width 11 height 30
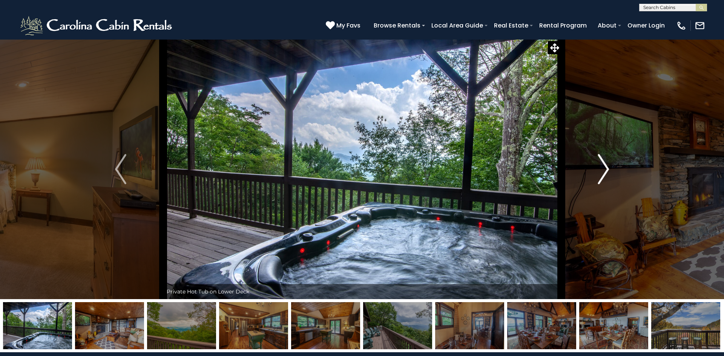
click at [600, 172] on img "Next" at bounding box center [603, 169] width 11 height 30
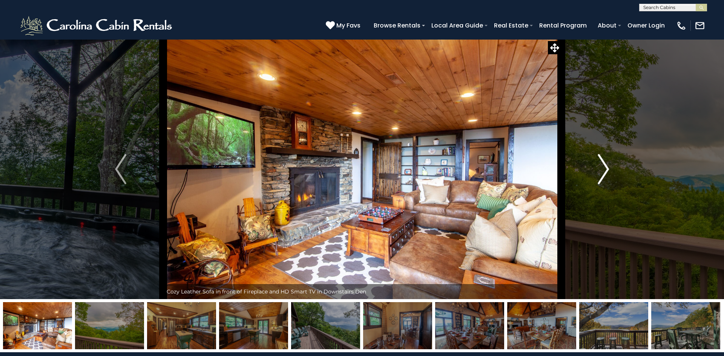
click at [600, 172] on img "Next" at bounding box center [603, 169] width 11 height 30
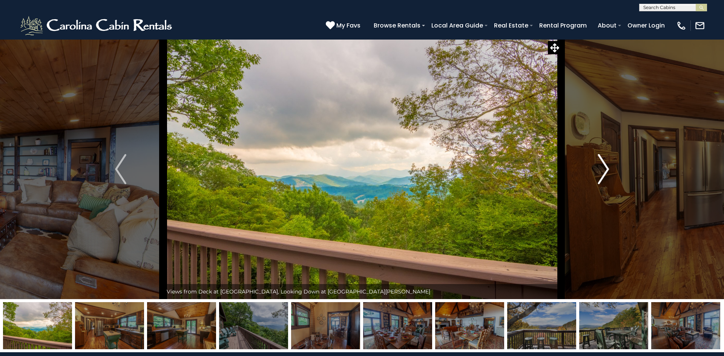
click at [600, 172] on img "Next" at bounding box center [603, 169] width 11 height 30
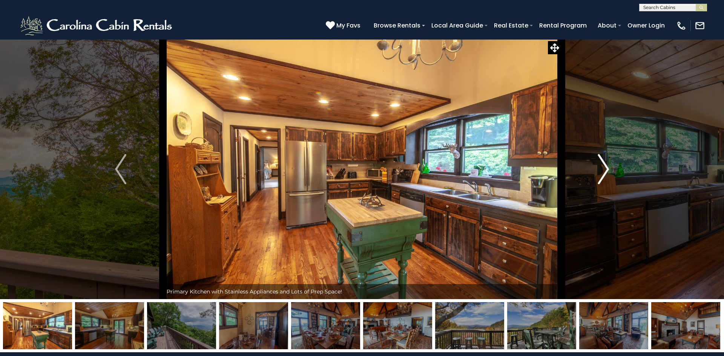
click at [600, 172] on img "Next" at bounding box center [603, 169] width 11 height 30
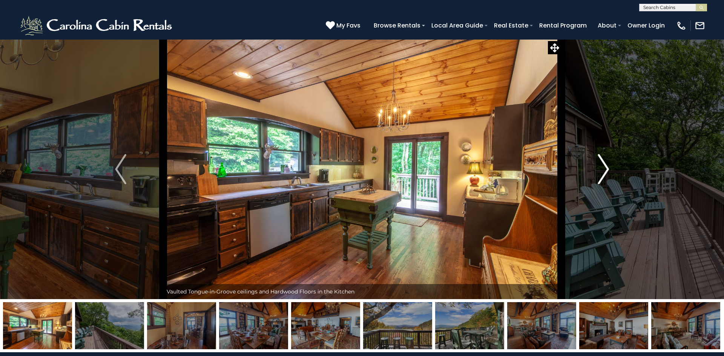
click at [600, 172] on img "Next" at bounding box center [603, 169] width 11 height 30
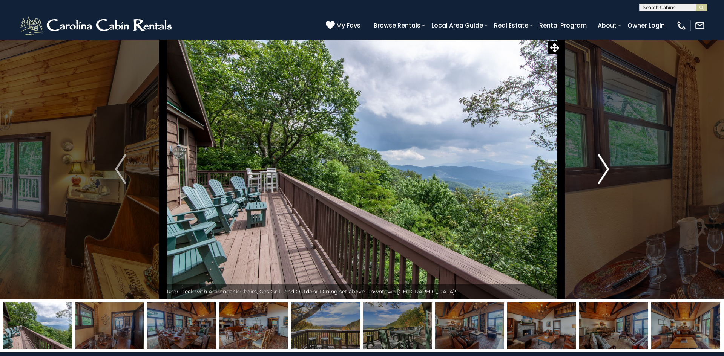
click at [600, 172] on img "Next" at bounding box center [603, 169] width 11 height 30
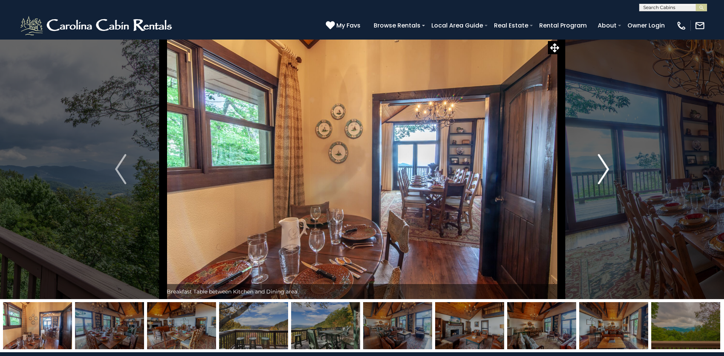
click at [600, 172] on img "Next" at bounding box center [603, 169] width 11 height 30
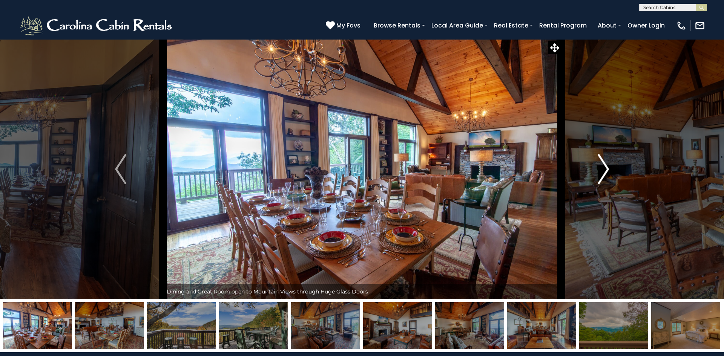
click at [600, 172] on img "Next" at bounding box center [603, 169] width 11 height 30
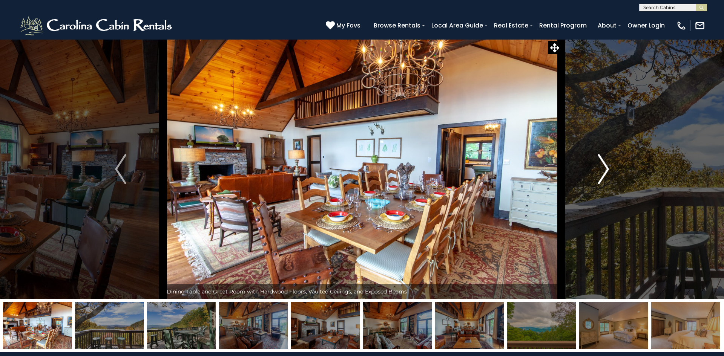
click at [600, 173] on img "Next" at bounding box center [603, 169] width 11 height 30
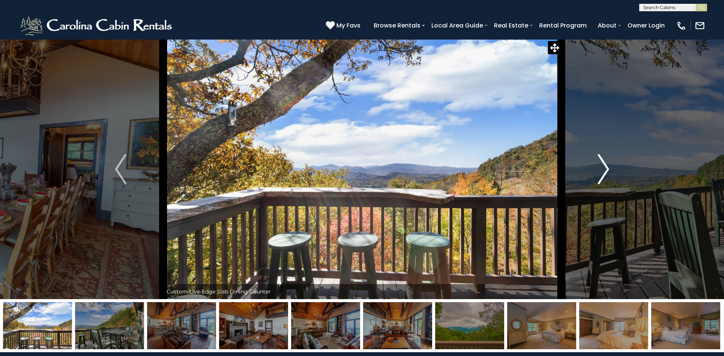
click at [600, 173] on img "Next" at bounding box center [603, 169] width 11 height 30
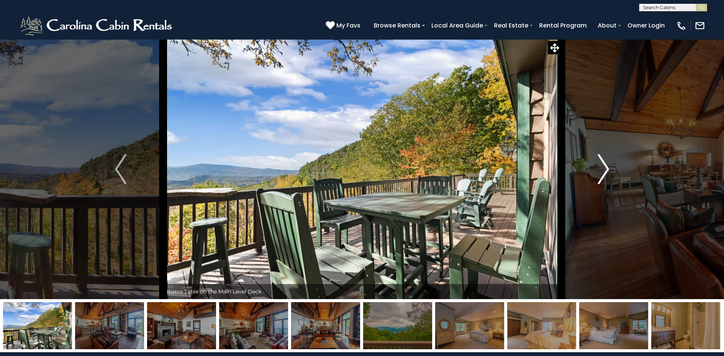
click at [600, 173] on img "Next" at bounding box center [603, 169] width 11 height 30
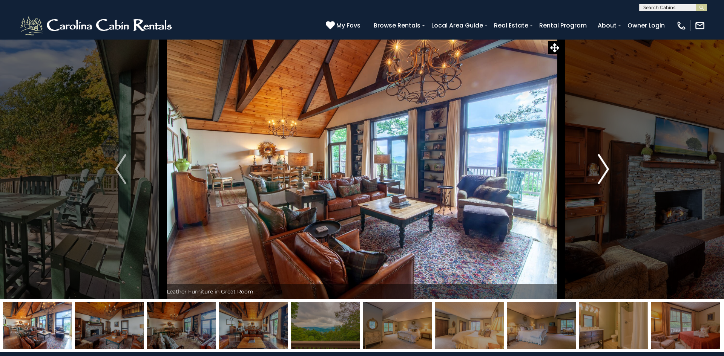
click at [600, 173] on img "Next" at bounding box center [603, 169] width 11 height 30
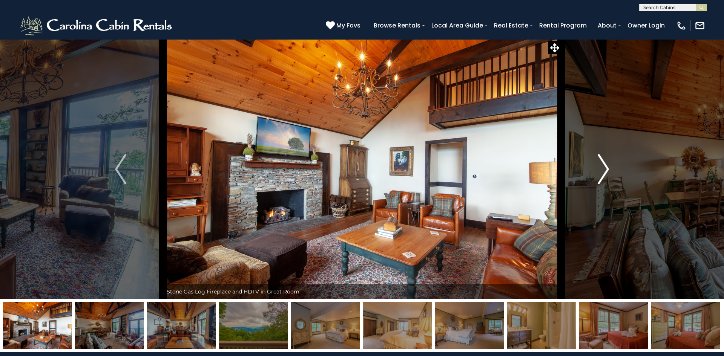
click at [600, 173] on img "Next" at bounding box center [603, 169] width 11 height 30
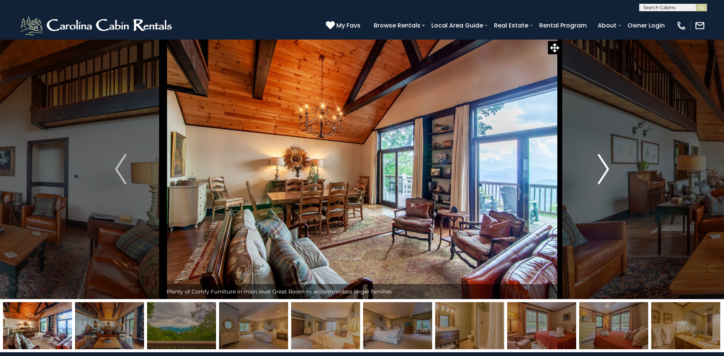
click at [600, 173] on img "Next" at bounding box center [603, 169] width 11 height 30
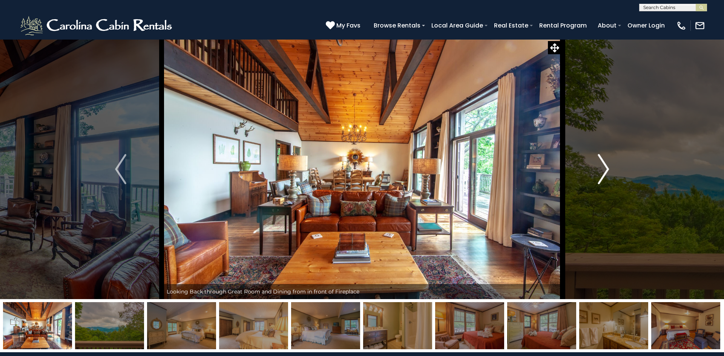
click at [600, 173] on img "Next" at bounding box center [603, 169] width 11 height 30
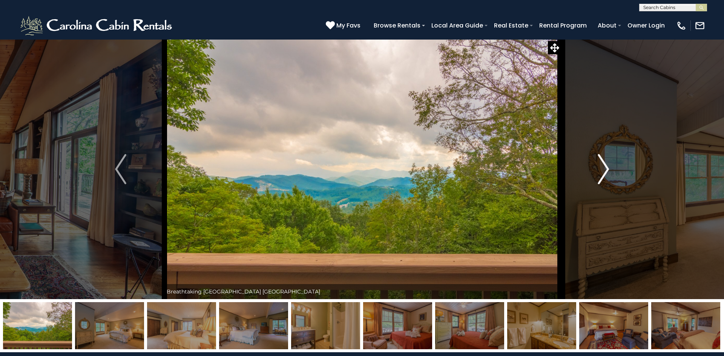
click at [600, 173] on img "Next" at bounding box center [603, 169] width 11 height 30
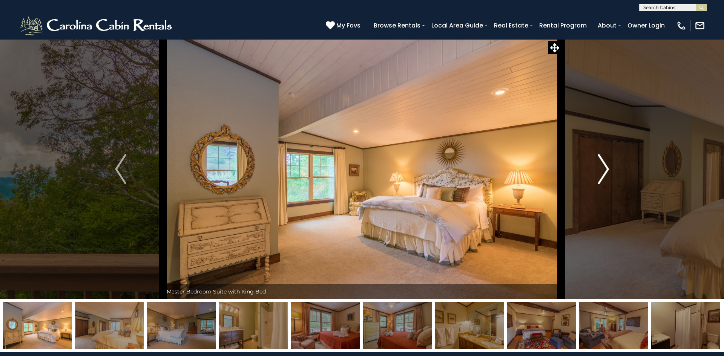
click at [600, 173] on img "Next" at bounding box center [603, 169] width 11 height 30
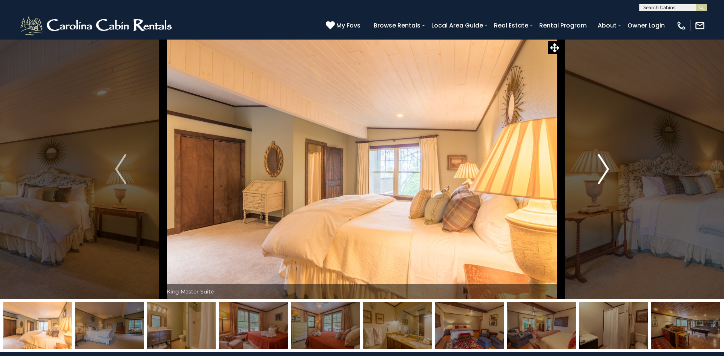
click at [600, 173] on img "Next" at bounding box center [603, 169] width 11 height 30
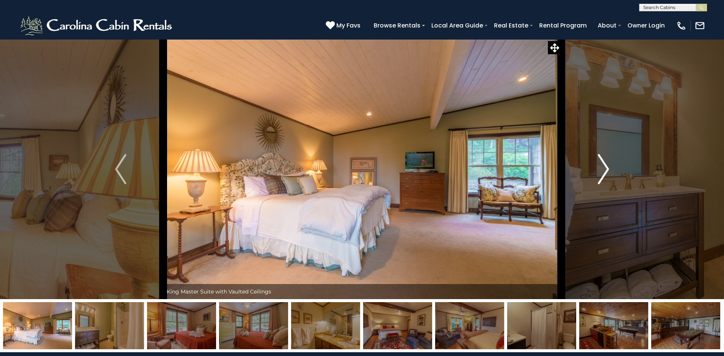
click at [600, 173] on img "Next" at bounding box center [603, 169] width 11 height 30
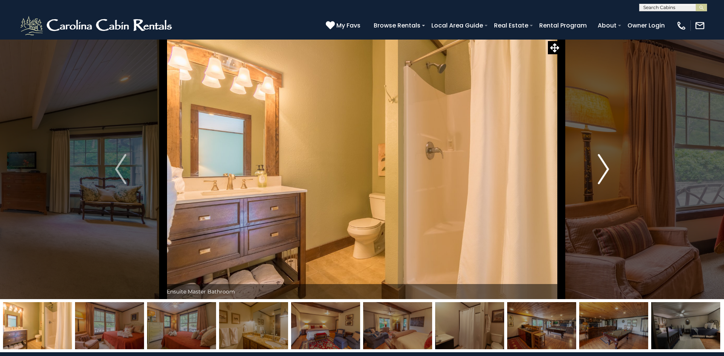
click at [600, 173] on img "Next" at bounding box center [603, 169] width 11 height 30
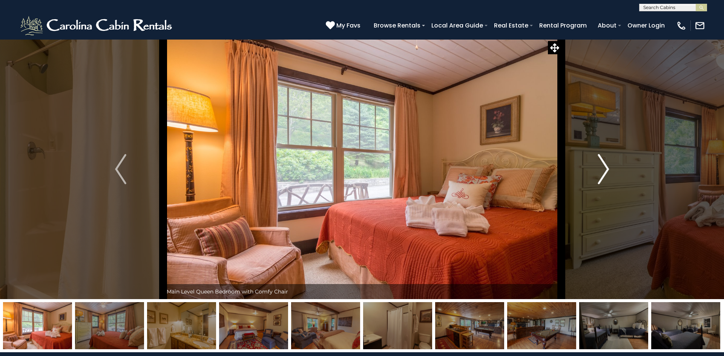
click at [600, 173] on img "Next" at bounding box center [603, 169] width 11 height 30
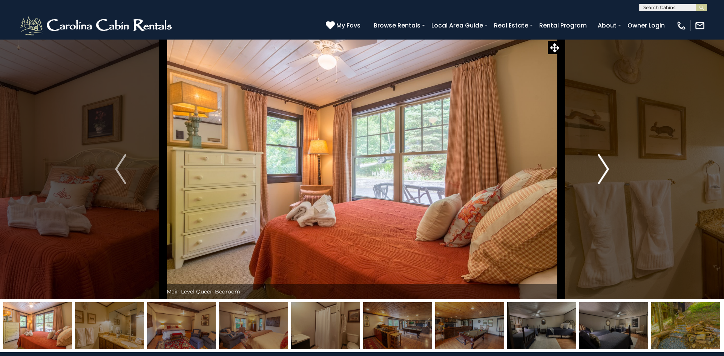
click at [600, 173] on img "Next" at bounding box center [603, 169] width 11 height 30
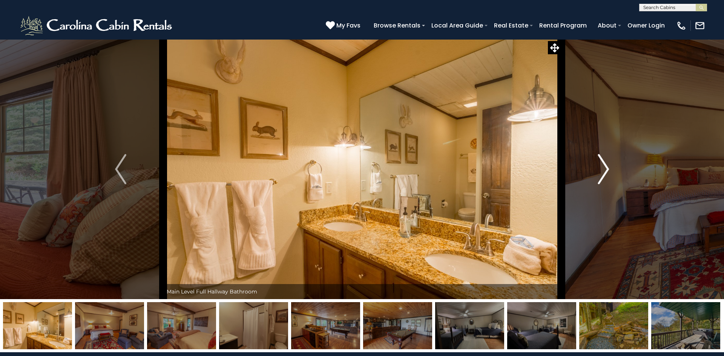
click at [600, 173] on img "Next" at bounding box center [603, 169] width 11 height 30
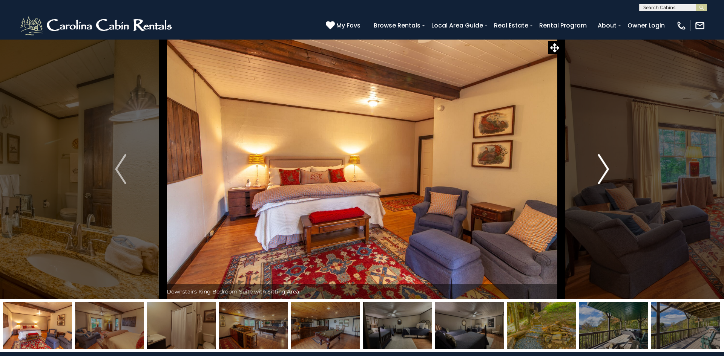
click at [600, 173] on img "Next" at bounding box center [603, 169] width 11 height 30
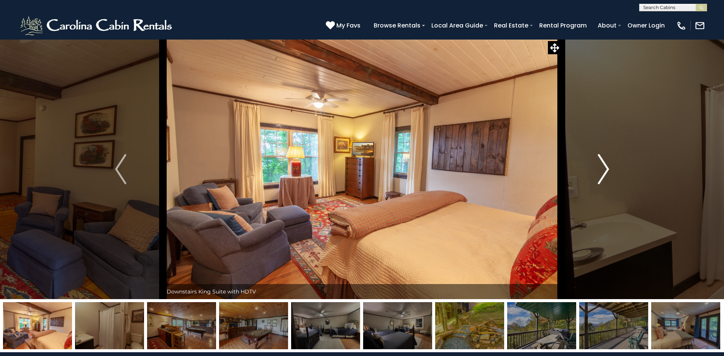
click at [600, 173] on img "Next" at bounding box center [603, 169] width 11 height 30
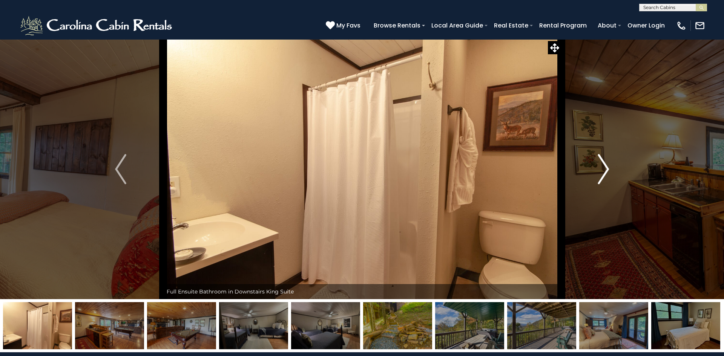
click at [600, 173] on img "Next" at bounding box center [603, 169] width 11 height 30
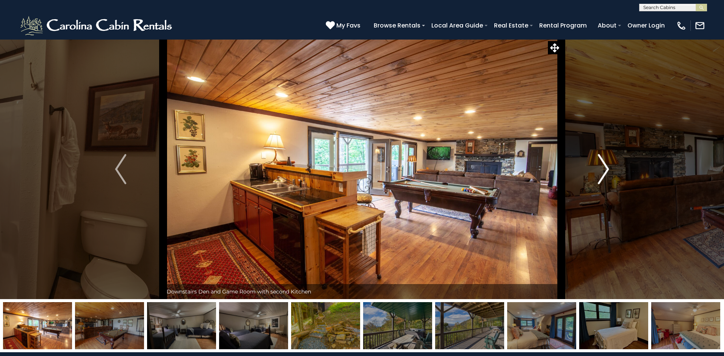
click at [600, 173] on img "Next" at bounding box center [603, 169] width 11 height 30
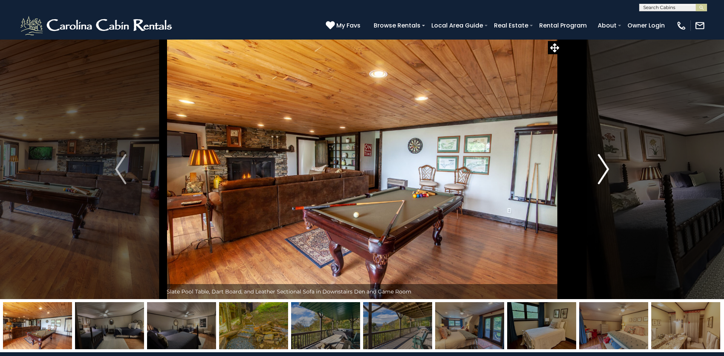
click at [600, 173] on img "Next" at bounding box center [603, 169] width 11 height 30
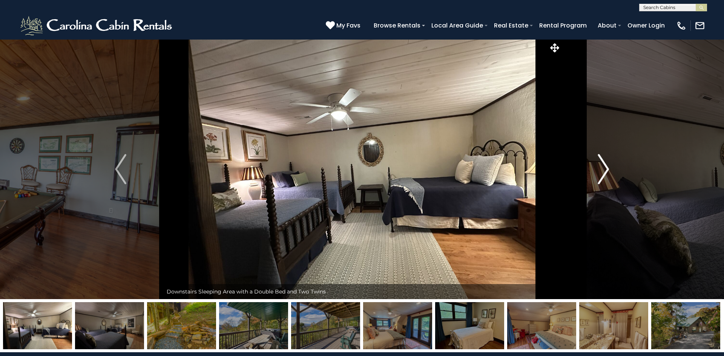
click at [600, 173] on img "Next" at bounding box center [603, 169] width 11 height 30
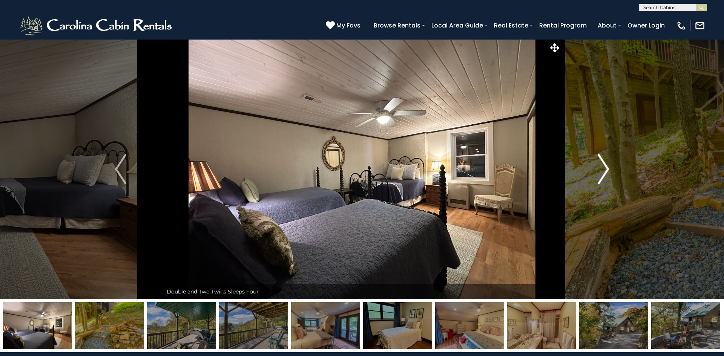
click at [600, 173] on img "Next" at bounding box center [603, 169] width 11 height 30
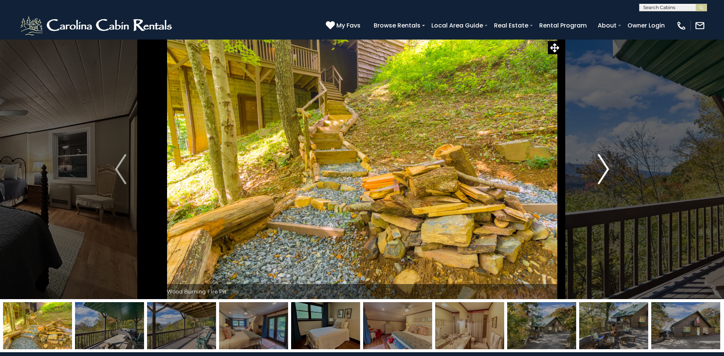
click at [600, 173] on img "Next" at bounding box center [603, 169] width 11 height 30
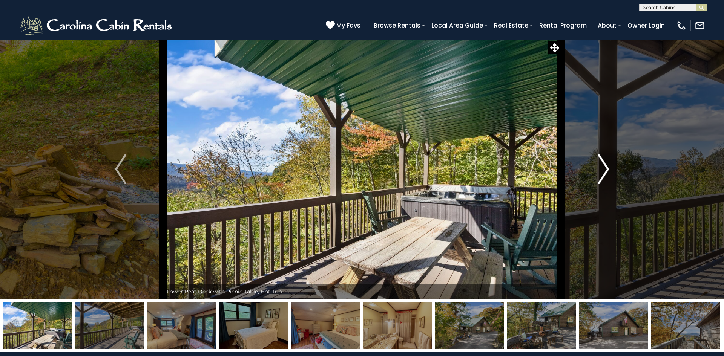
click at [600, 173] on img "Next" at bounding box center [603, 169] width 11 height 30
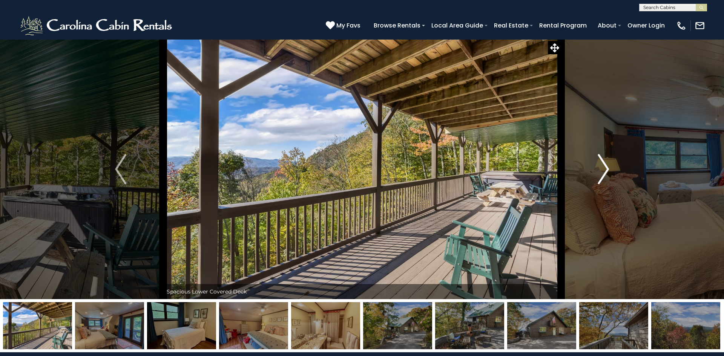
click at [600, 173] on img "Next" at bounding box center [603, 169] width 11 height 30
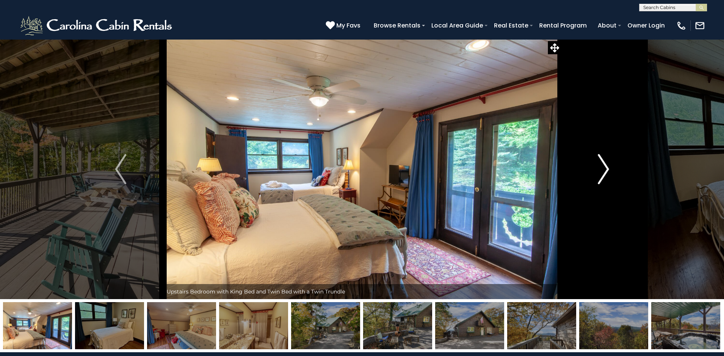
click at [600, 173] on img "Next" at bounding box center [603, 169] width 11 height 30
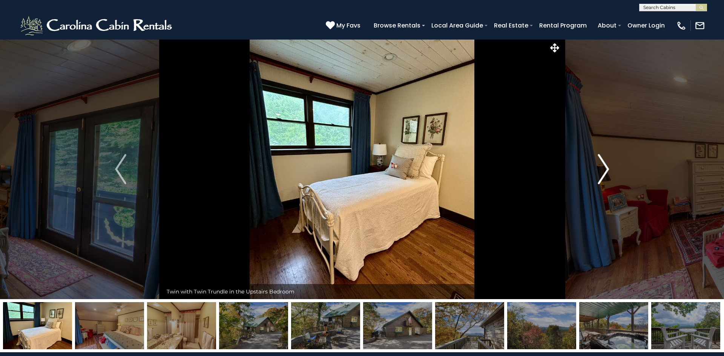
click at [600, 173] on img "Next" at bounding box center [603, 169] width 11 height 30
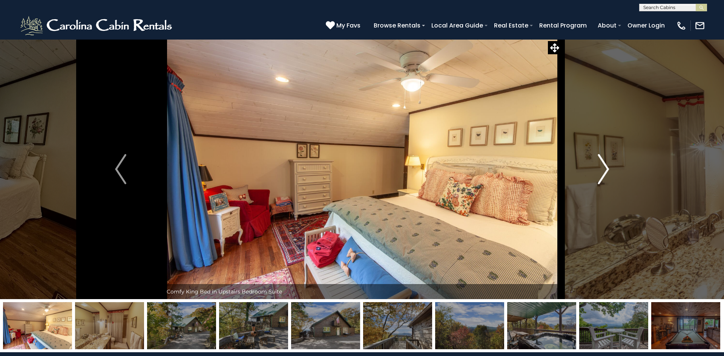
click at [600, 173] on img "Next" at bounding box center [603, 169] width 11 height 30
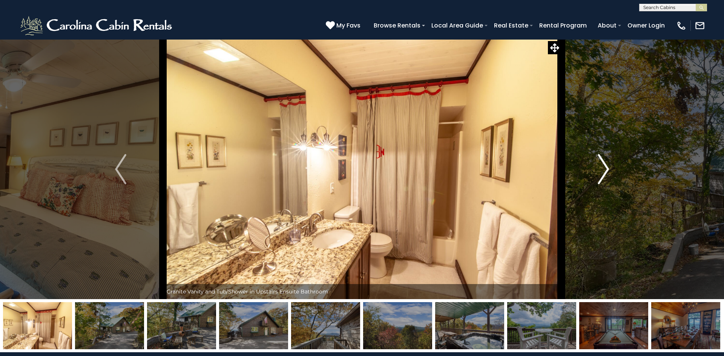
click at [600, 173] on img "Next" at bounding box center [603, 169] width 11 height 30
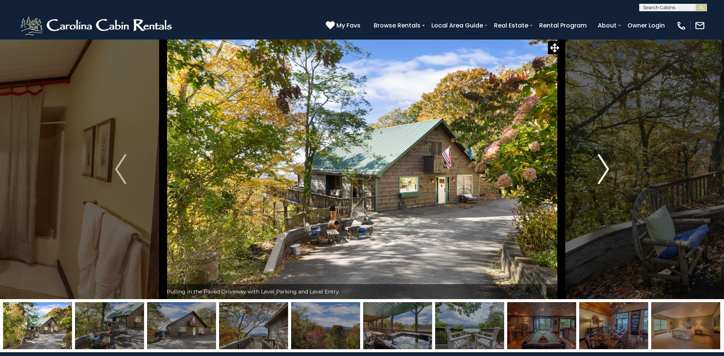
click at [600, 173] on img "Next" at bounding box center [603, 169] width 11 height 30
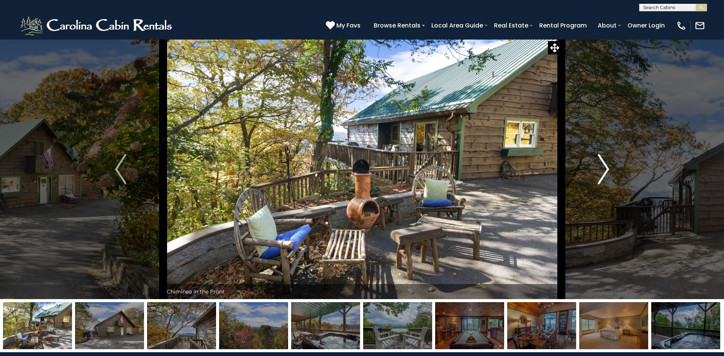
click at [600, 173] on img "Next" at bounding box center [603, 169] width 11 height 30
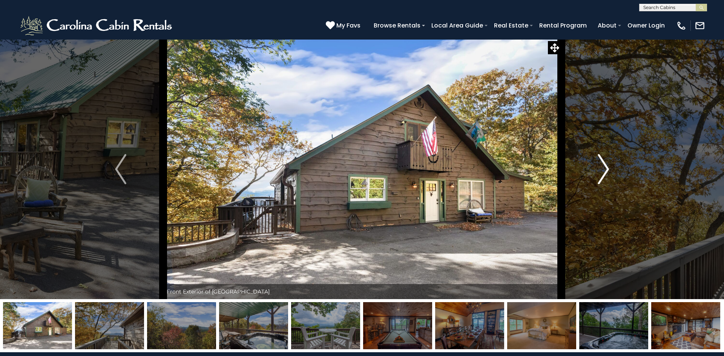
click at [600, 173] on img "Next" at bounding box center [603, 169] width 11 height 30
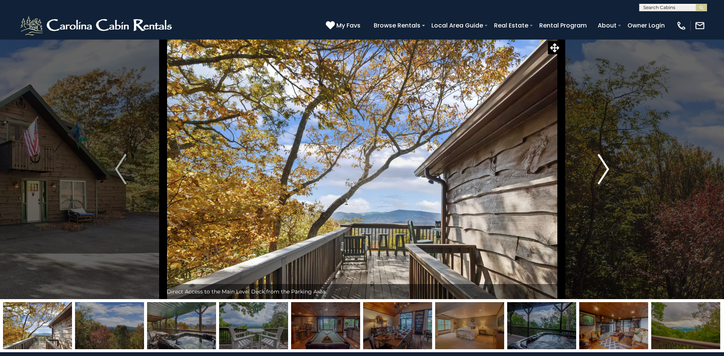
click at [600, 173] on img "Next" at bounding box center [603, 169] width 11 height 30
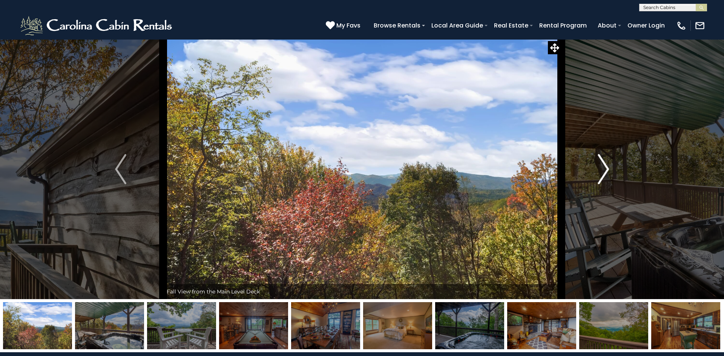
click at [600, 173] on img "Next" at bounding box center [603, 169] width 11 height 30
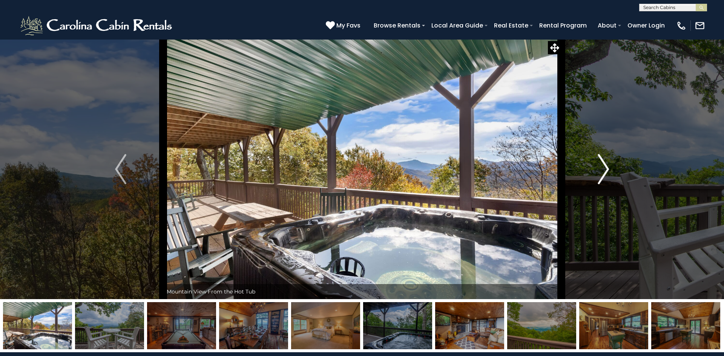
click at [600, 173] on img "Next" at bounding box center [603, 169] width 11 height 30
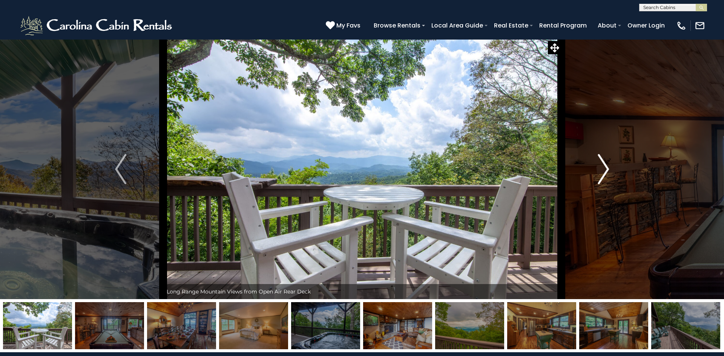
click at [600, 173] on img "Next" at bounding box center [603, 169] width 11 height 30
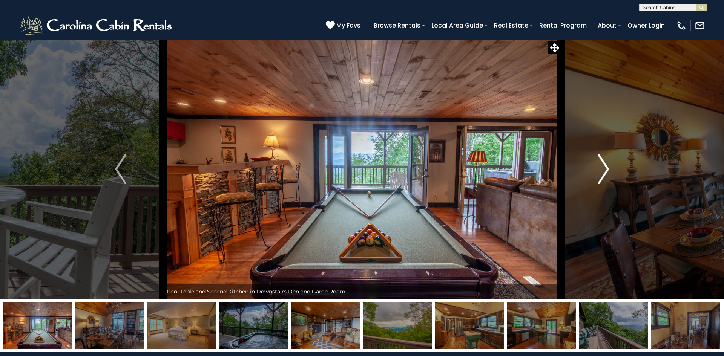
click at [600, 173] on img "Next" at bounding box center [603, 169] width 11 height 30
